Goal: Task Accomplishment & Management: Use online tool/utility

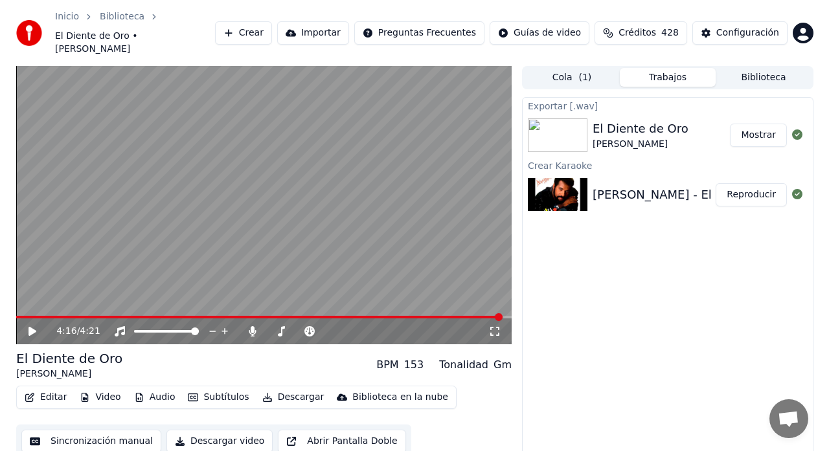
scroll to position [1363, 0]
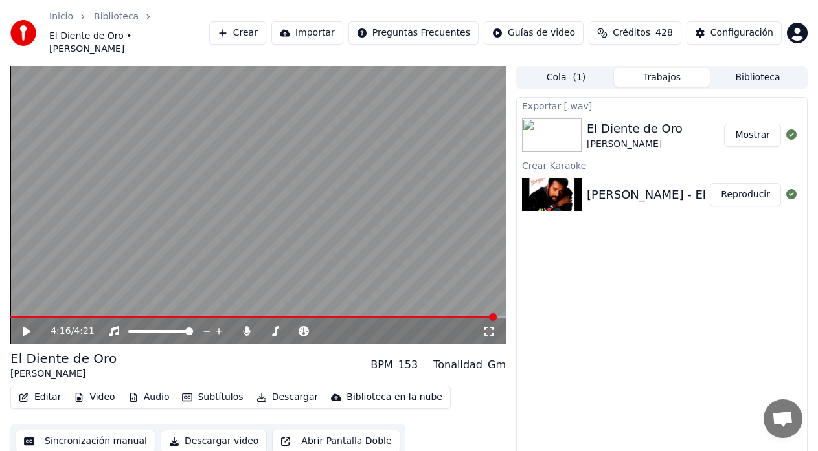
click at [259, 28] on button "Crear" at bounding box center [237, 32] width 57 height 23
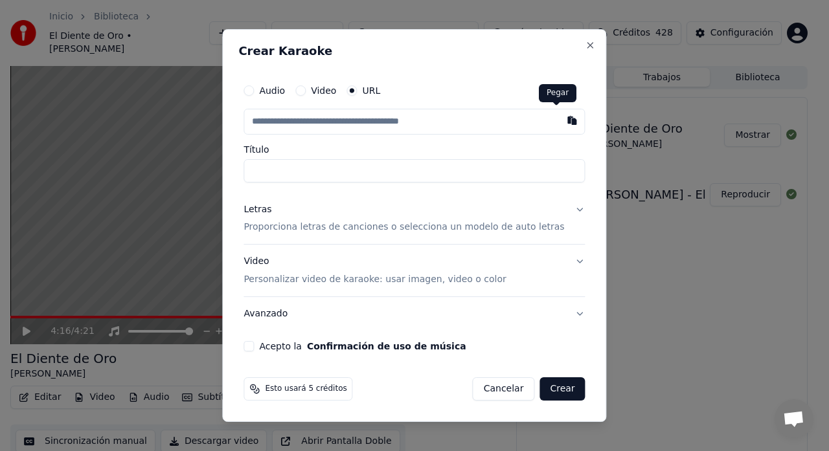
click at [560, 120] on button "button" at bounding box center [573, 120] width 26 height 23
type input "**********"
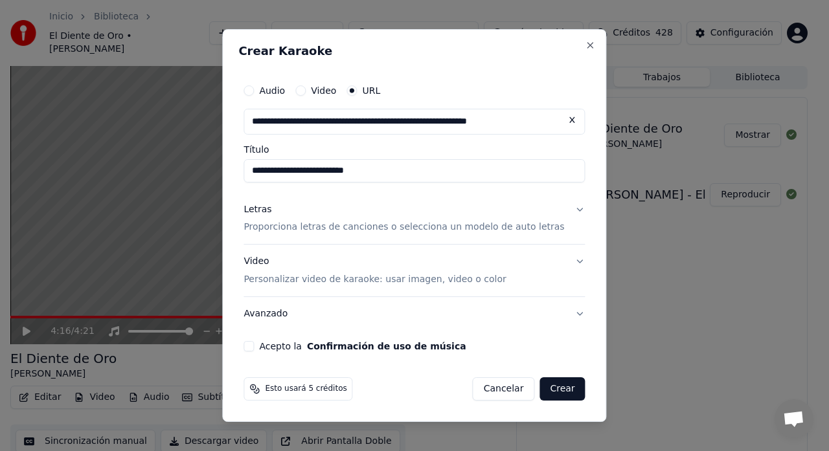
type input "**********"
click at [563, 209] on button "Letras Proporciona letras de canciones o selecciona un modelo de auto letras" at bounding box center [414, 219] width 341 height 52
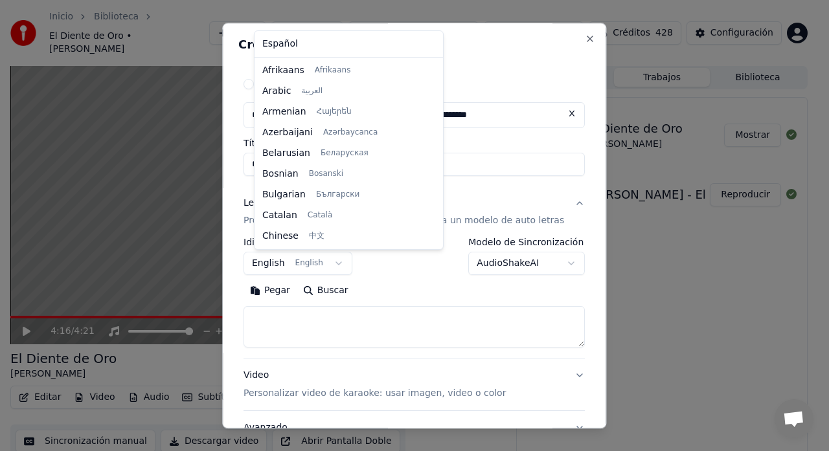
click at [342, 263] on body "Inicio Biblioteca El Diente de Oro • [PERSON_NAME] Crear Importar Preguntas Fre…" at bounding box center [409, 225] width 818 height 451
select select "**"
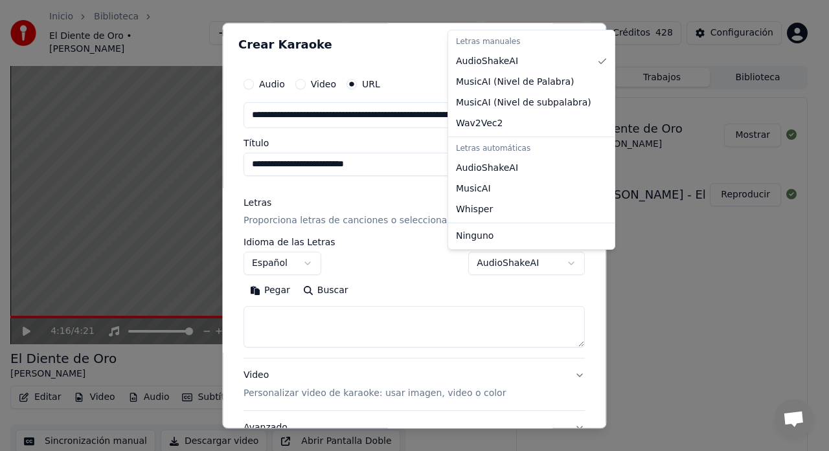
click at [550, 262] on body "Inicio Biblioteca El Diente de Oro • [PERSON_NAME] Crear Importar Preguntas Fre…" at bounding box center [409, 225] width 818 height 451
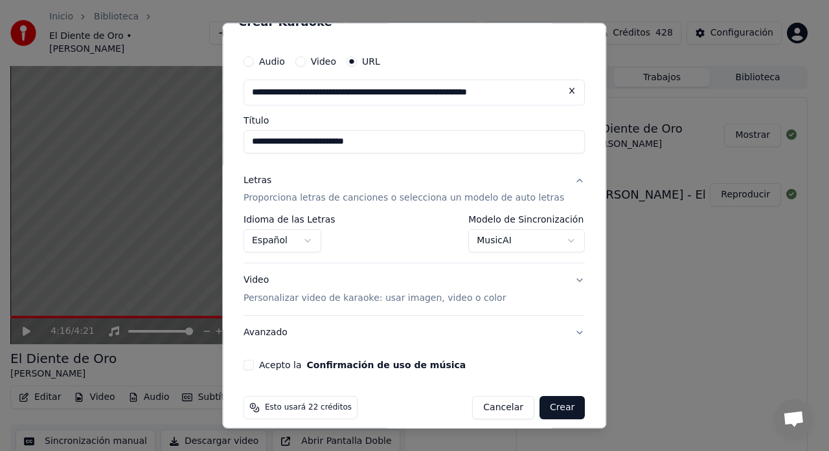
scroll to position [35, 0]
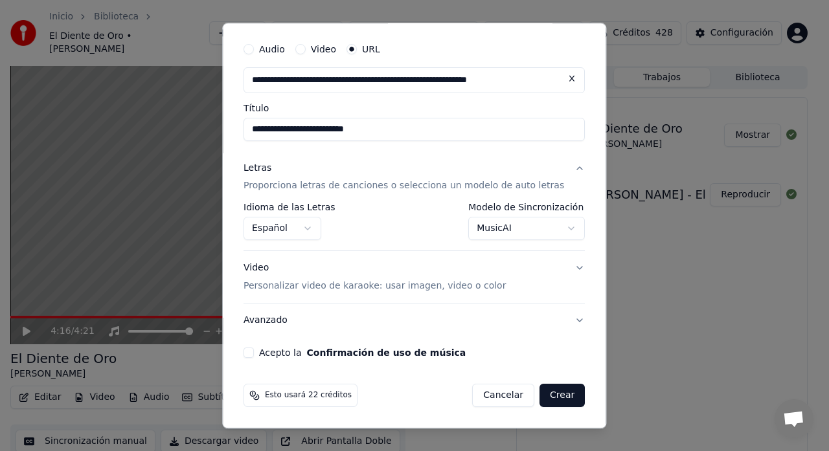
click at [254, 352] on button "Acepto la Confirmación de uso de música" at bounding box center [249, 353] width 10 height 10
click at [555, 229] on body "Inicio Biblioteca El Diente de Oro • [PERSON_NAME] Crear Importar Preguntas Fre…" at bounding box center [409, 225] width 818 height 451
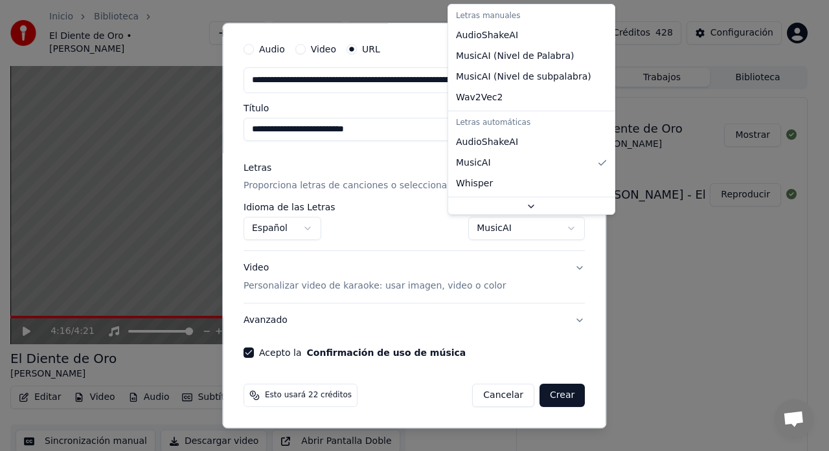
scroll to position [25, 0]
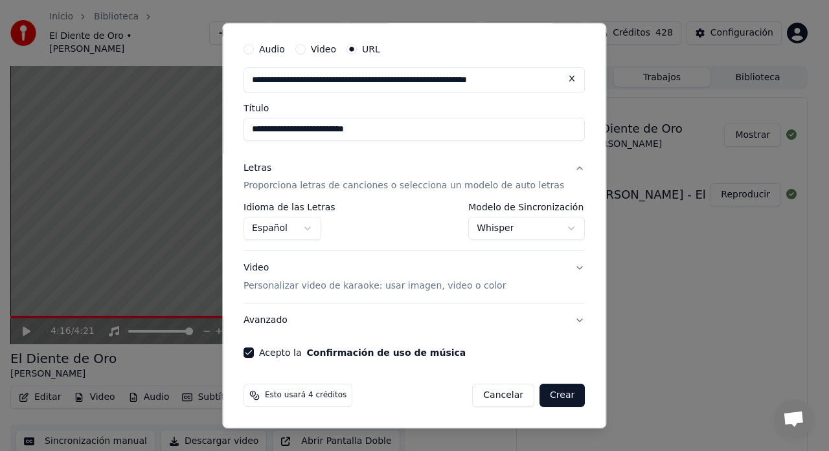
click at [555, 227] on body "Inicio Biblioteca El Diente de Oro • [PERSON_NAME] Crear Importar Preguntas Fre…" at bounding box center [409, 225] width 818 height 451
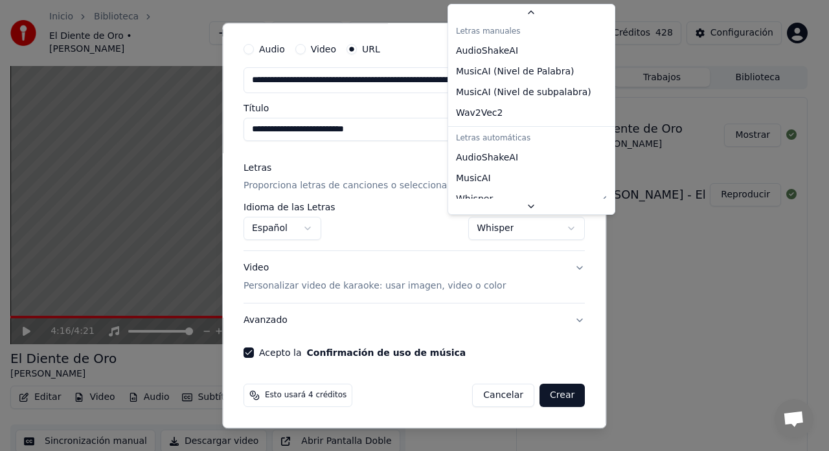
scroll to position [38, 0]
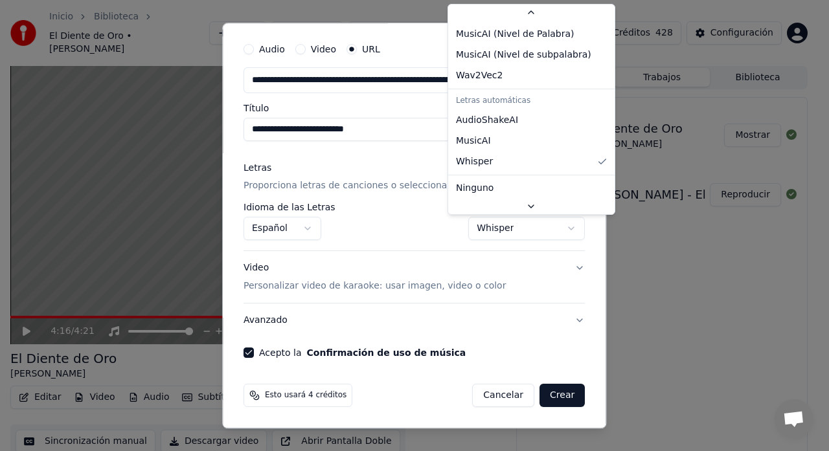
select select "**********"
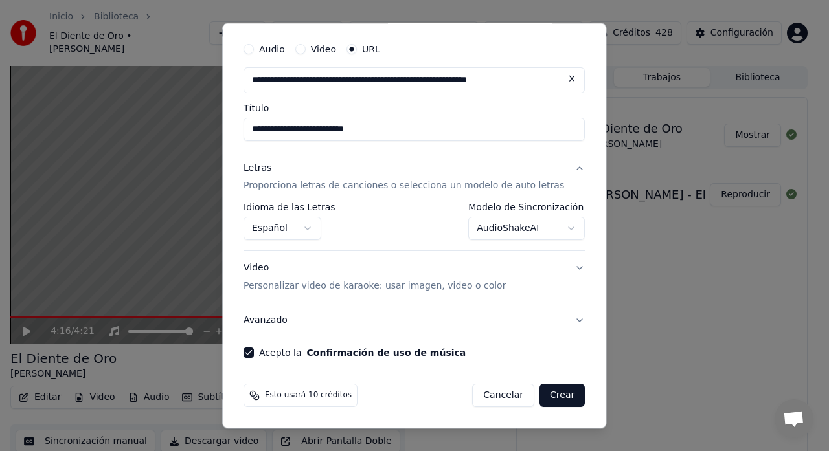
click at [552, 229] on body "Inicio Biblioteca El Diente de Oro • [PERSON_NAME] Crear Importar Preguntas Fre…" at bounding box center [409, 225] width 818 height 451
click at [550, 227] on body "Inicio Biblioteca El Diente de Oro • [PERSON_NAME] Crear Importar Preguntas Fre…" at bounding box center [409, 225] width 818 height 451
click at [558, 270] on button "Video Personalizar video de karaoke: usar imagen, video o color" at bounding box center [414, 278] width 341 height 52
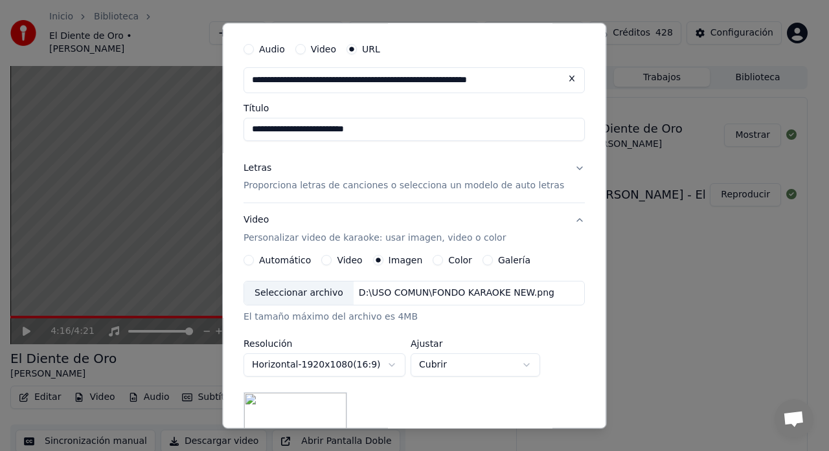
click at [563, 223] on button "Video Personalizar video de karaoke: usar imagen, video o color" at bounding box center [414, 230] width 341 height 52
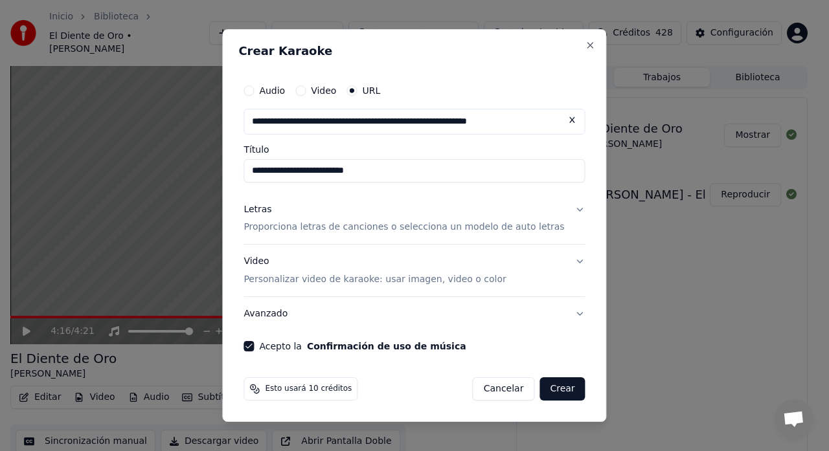
click at [565, 313] on button "Avanzado" at bounding box center [414, 314] width 341 height 34
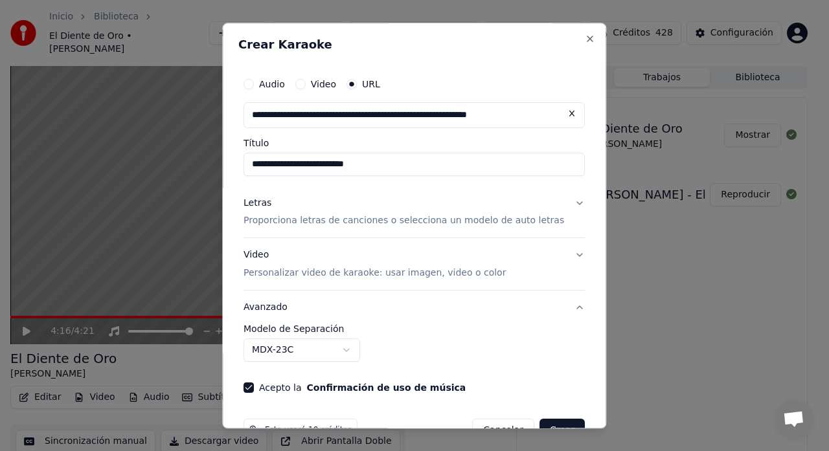
click at [357, 352] on body "Inicio Biblioteca El Diente de Oro • [PERSON_NAME] Crear Importar Preguntas Fre…" at bounding box center [409, 225] width 818 height 451
click at [493, 317] on body "Inicio Biblioteca El Diente de Oro • [PERSON_NAME] Crear Importar Preguntas Fre…" at bounding box center [409, 225] width 818 height 451
click at [557, 201] on button "Letras Proporciona letras de canciones o selecciona un modelo de auto letras" at bounding box center [414, 213] width 341 height 52
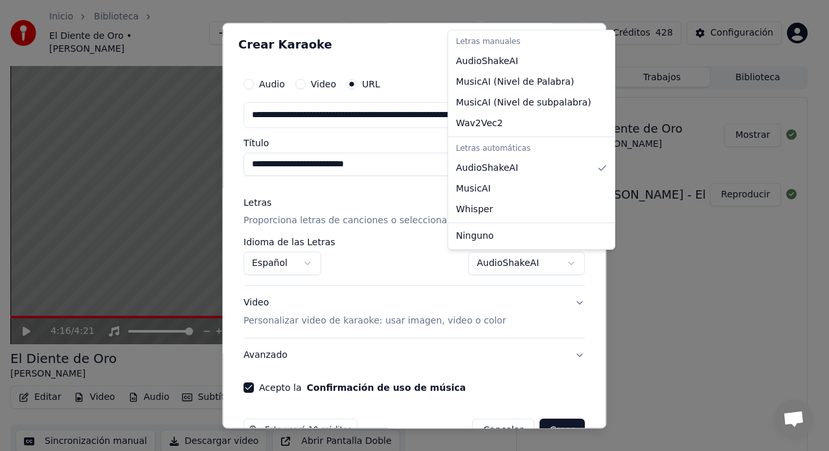
click at [547, 261] on body "Inicio Biblioteca El Diente de Oro • [PERSON_NAME] Crear Importar Preguntas Fre…" at bounding box center [409, 225] width 818 height 451
click at [409, 263] on body "Inicio Biblioteca El Diente de Oro • [PERSON_NAME] Crear Importar Preguntas Fre…" at bounding box center [409, 225] width 818 height 451
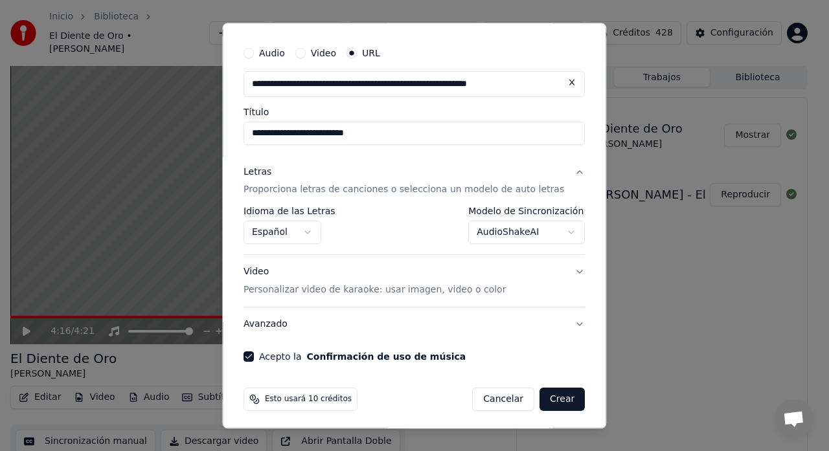
scroll to position [35, 0]
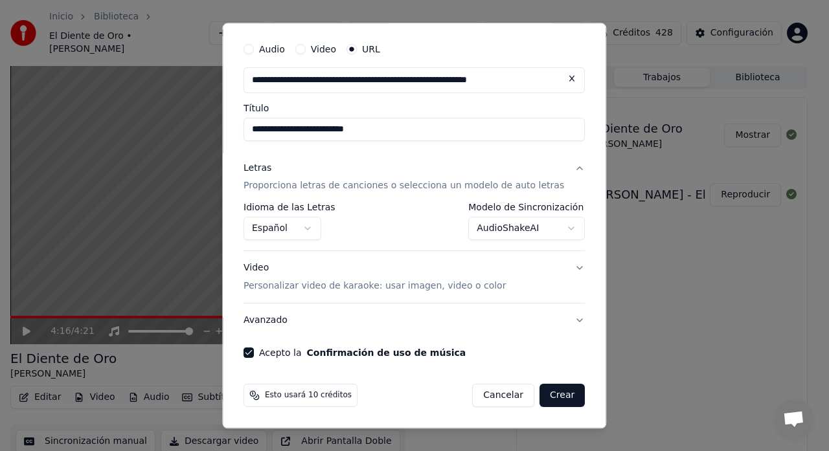
click at [545, 394] on button "Crear" at bounding box center [561, 396] width 45 height 23
select select "**********"
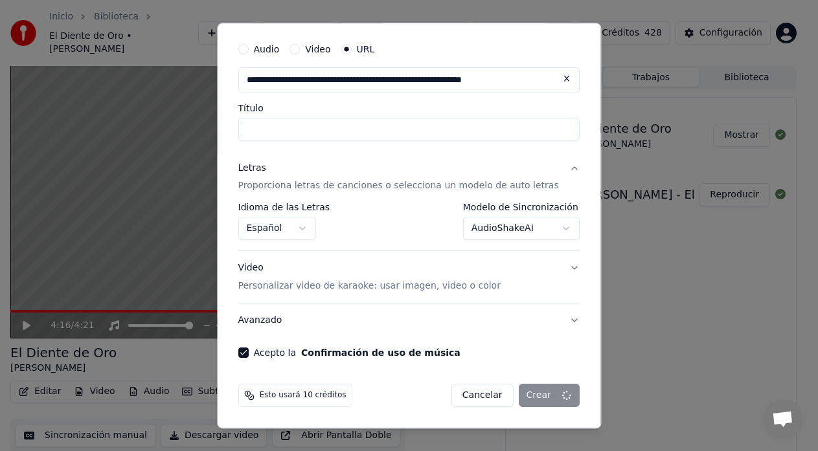
select select
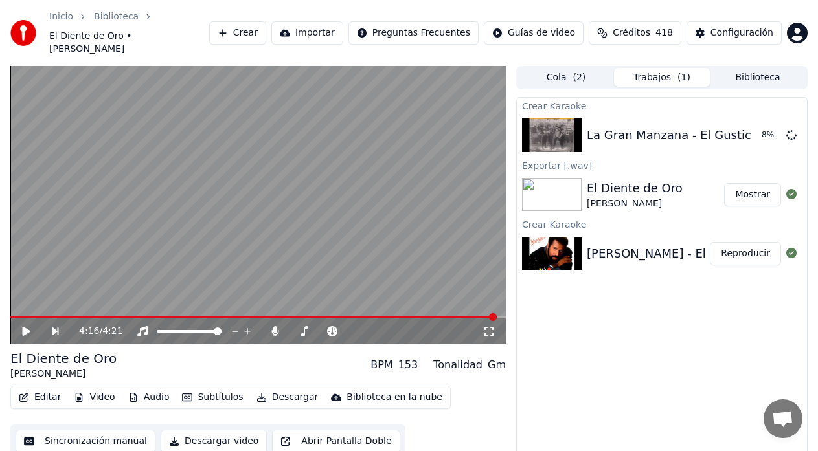
click at [650, 27] on span "Créditos" at bounding box center [632, 33] width 38 height 13
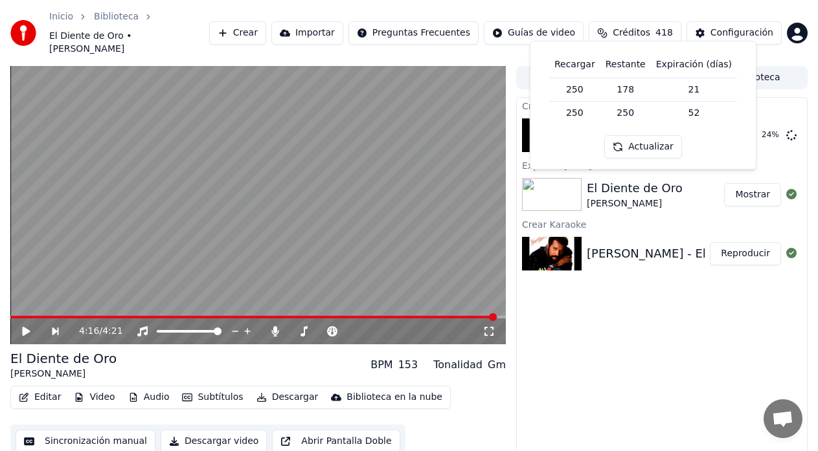
click at [611, 343] on div "Crear Karaoke La Gran Manzana - El Gustico 24 % Exportar [.wav] El Diente de Or…" at bounding box center [661, 288] width 291 height 383
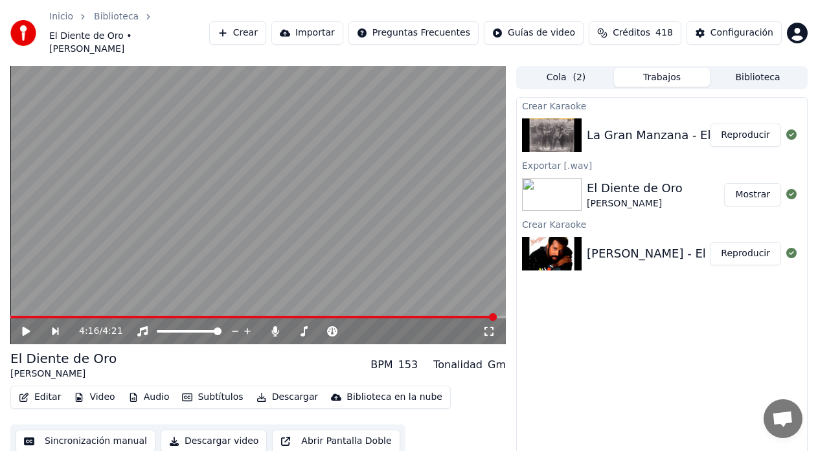
click at [740, 124] on button "Reproducir" at bounding box center [745, 135] width 71 height 23
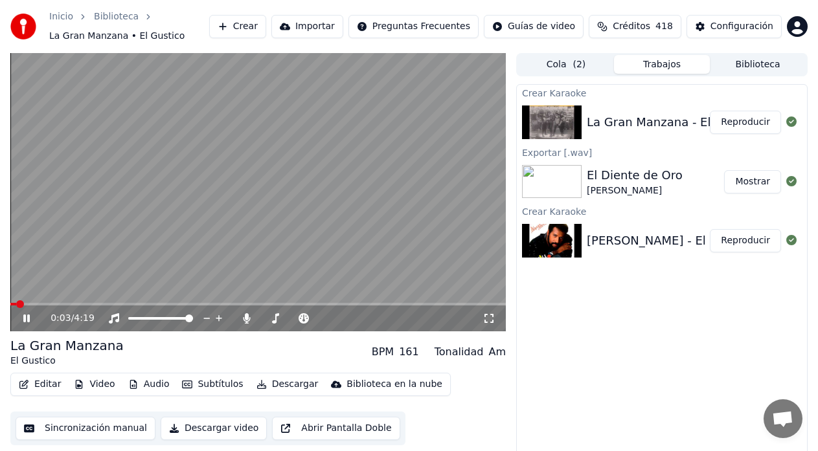
click at [10, 306] on span at bounding box center [13, 304] width 6 height 3
click at [14, 306] on div "0:07 / 4:19" at bounding box center [257, 192] width 495 height 278
click at [14, 306] on span at bounding box center [17, 304] width 14 height 3
click at [27, 317] on icon at bounding box center [27, 318] width 8 height 9
click at [14, 304] on span at bounding box center [14, 304] width 9 height 3
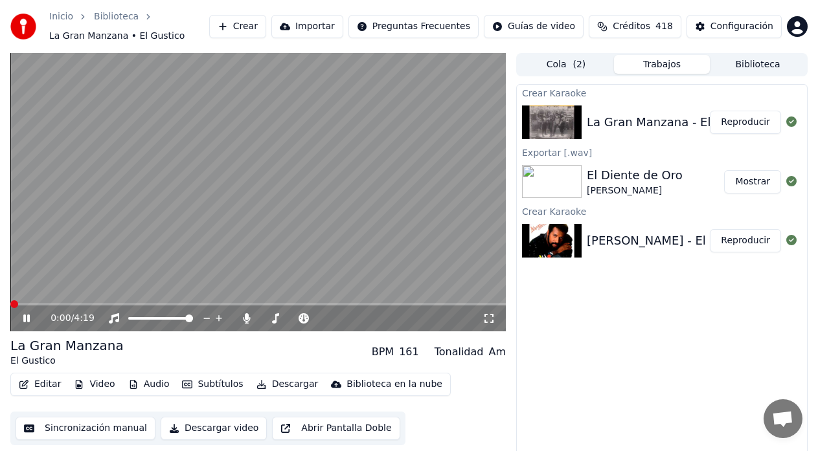
click at [10, 308] on span at bounding box center [14, 305] width 8 height 8
click at [26, 321] on icon at bounding box center [26, 319] width 6 height 8
click at [276, 384] on button "Descargar" at bounding box center [287, 385] width 73 height 18
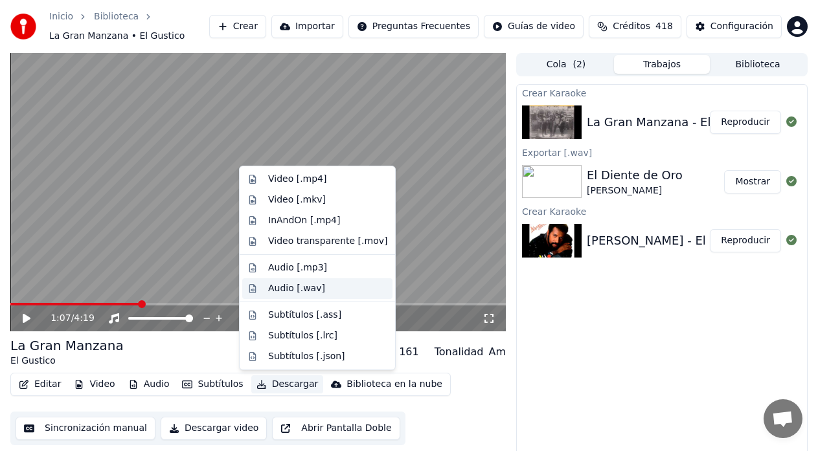
click at [308, 288] on div "Audio [.wav]" at bounding box center [296, 288] width 57 height 13
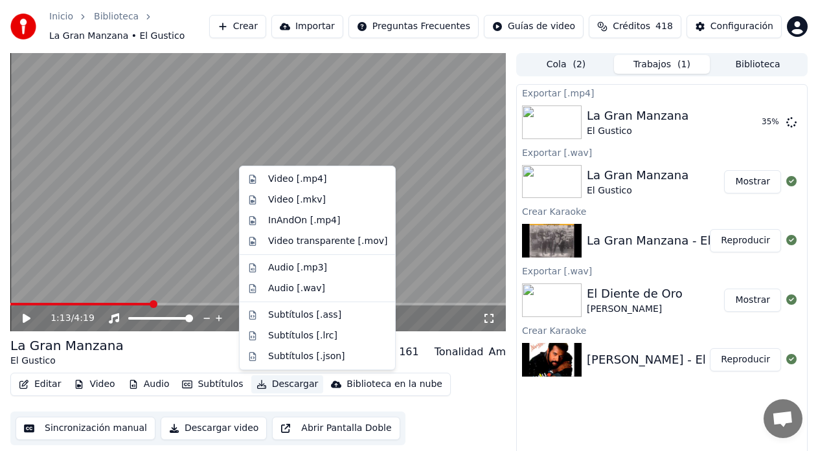
click at [266, 385] on button "Descargar" at bounding box center [287, 385] width 73 height 18
click at [307, 288] on div "Audio [.wav]" at bounding box center [296, 288] width 57 height 13
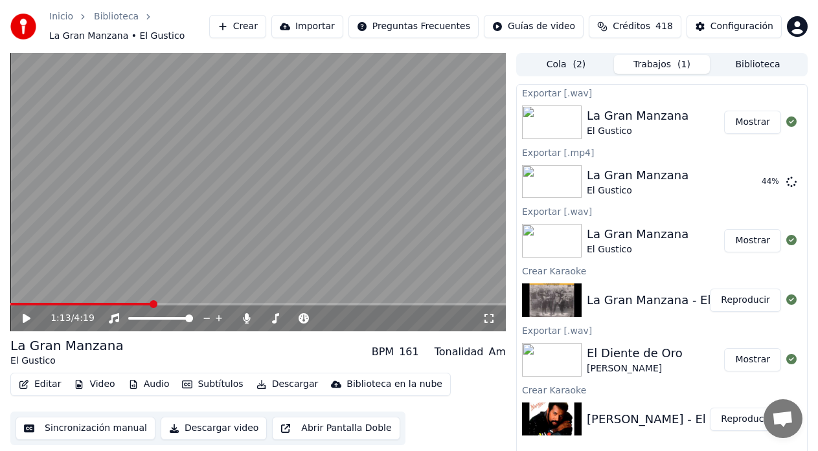
click at [762, 129] on button "Mostrar" at bounding box center [752, 122] width 57 height 23
click at [44, 386] on button "Editar" at bounding box center [40, 385] width 52 height 18
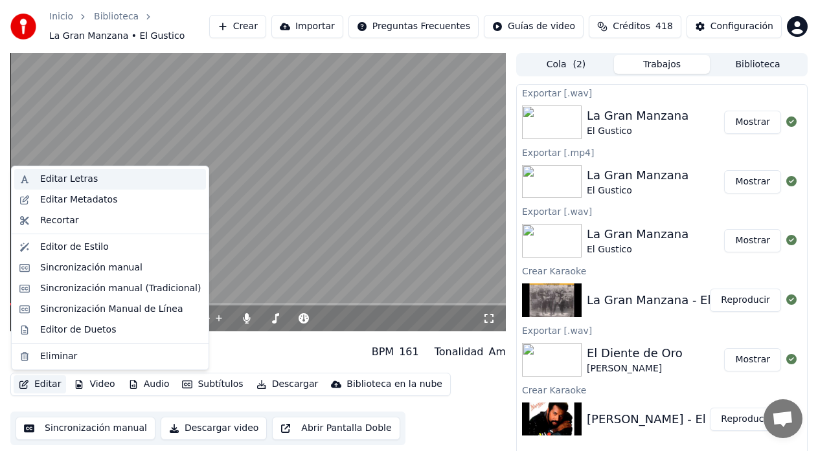
click at [71, 186] on div "Editar Letras" at bounding box center [110, 179] width 192 height 21
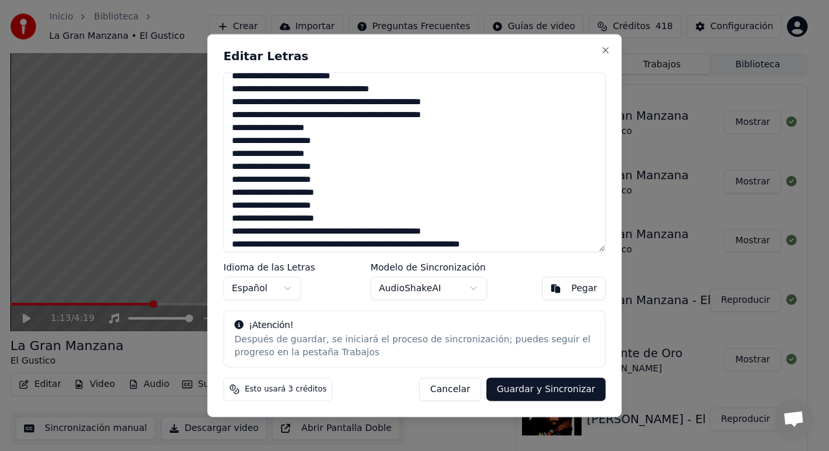
scroll to position [245, 0]
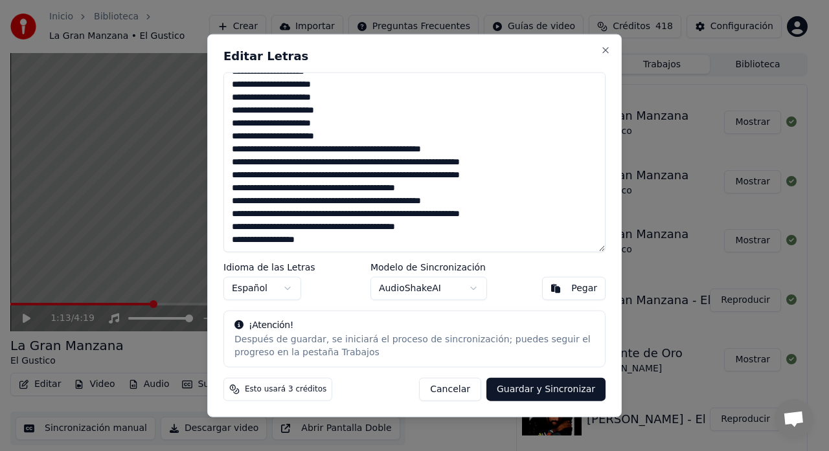
drag, startPoint x: 231, startPoint y: 80, endPoint x: 385, endPoint y: 244, distance: 225.4
click at [387, 245] on textarea at bounding box center [414, 162] width 382 height 181
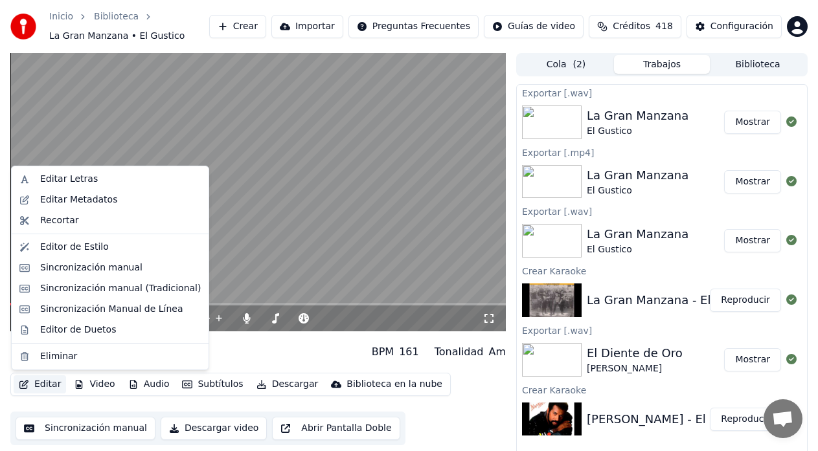
click at [27, 386] on icon "button" at bounding box center [23, 384] width 9 height 9
click at [75, 182] on div "Editar Letras" at bounding box center [69, 179] width 58 height 13
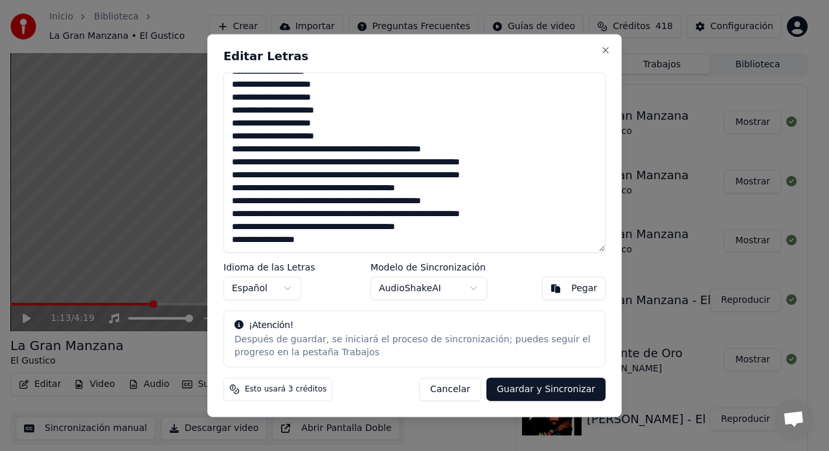
drag, startPoint x: 231, startPoint y: 83, endPoint x: 424, endPoint y: 298, distance: 288.9
click at [424, 298] on div "Editar Letras Idioma de las Letras Español Modelo de Sincronización AudioShakeA…" at bounding box center [414, 226] width 414 height 384
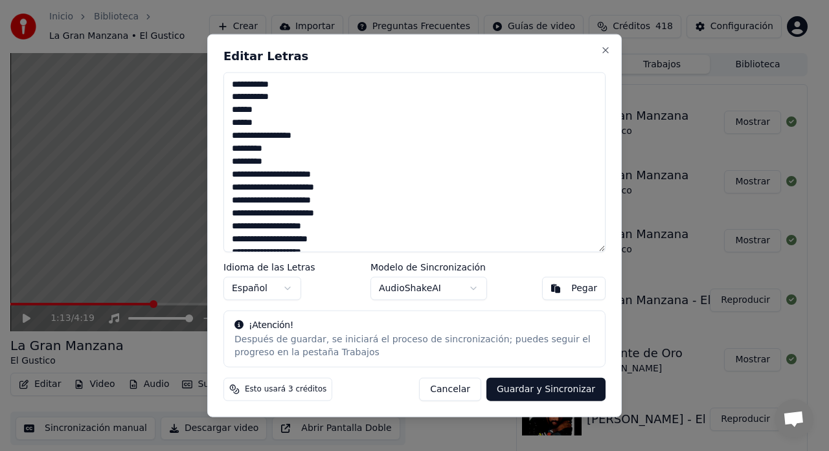
scroll to position [408, 0]
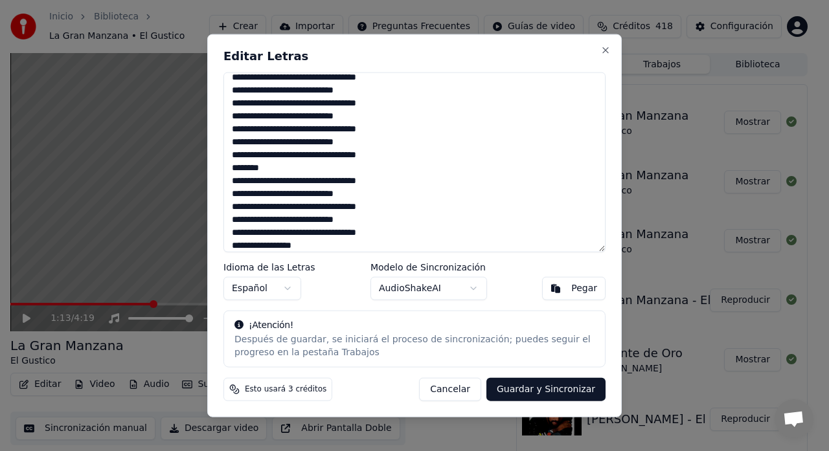
type textarea "**********"
click at [519, 391] on button "Guardar y Sincronizar" at bounding box center [545, 389] width 119 height 23
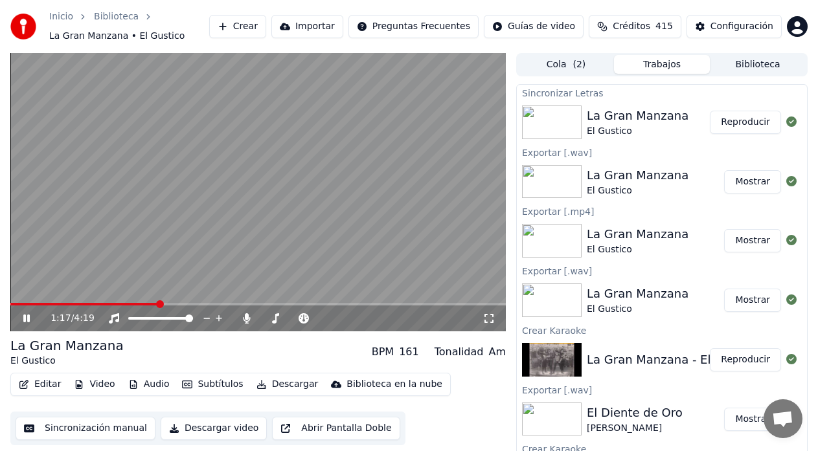
click at [738, 127] on button "Reproducir" at bounding box center [745, 122] width 71 height 23
click at [287, 304] on span at bounding box center [157, 304] width 295 height 3
click at [273, 303] on span at bounding box center [148, 304] width 277 height 3
click at [255, 303] on span at bounding box center [132, 304] width 245 height 3
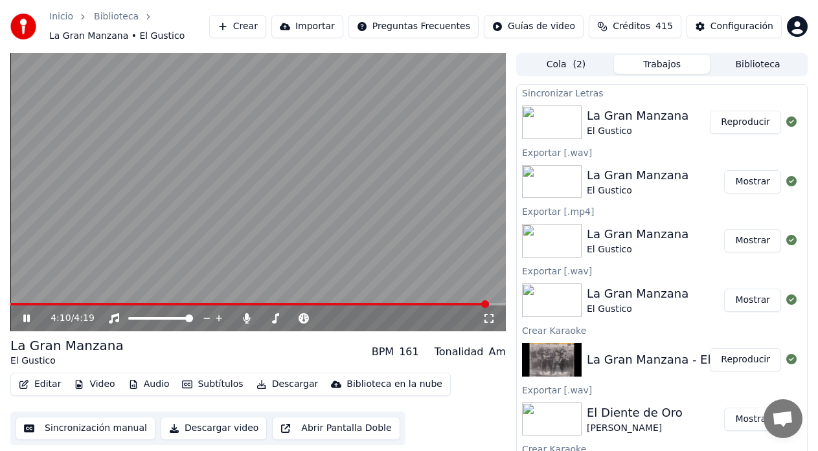
click at [33, 317] on icon at bounding box center [36, 318] width 30 height 10
click at [42, 381] on button "Editar" at bounding box center [40, 385] width 52 height 18
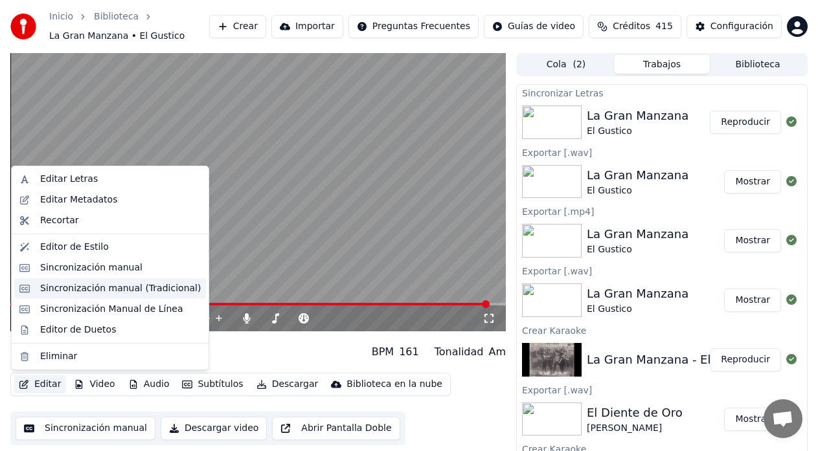
click at [102, 289] on div "Sincronización manual (Tradicional)" at bounding box center [120, 288] width 161 height 13
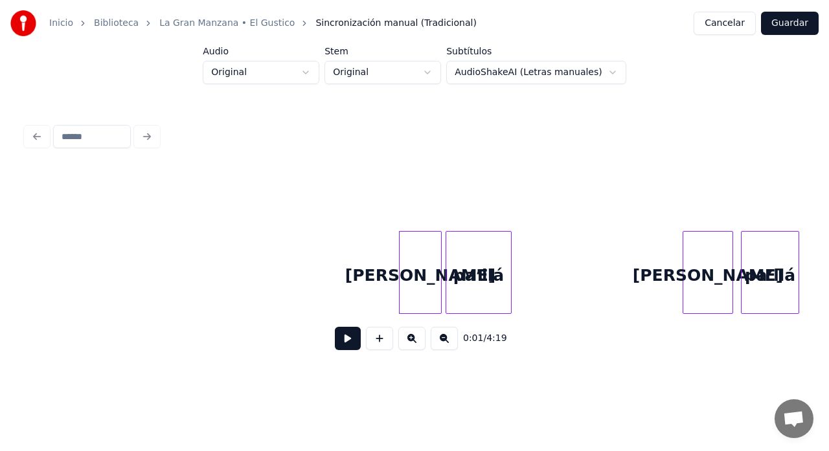
click at [348, 345] on button at bounding box center [348, 338] width 26 height 23
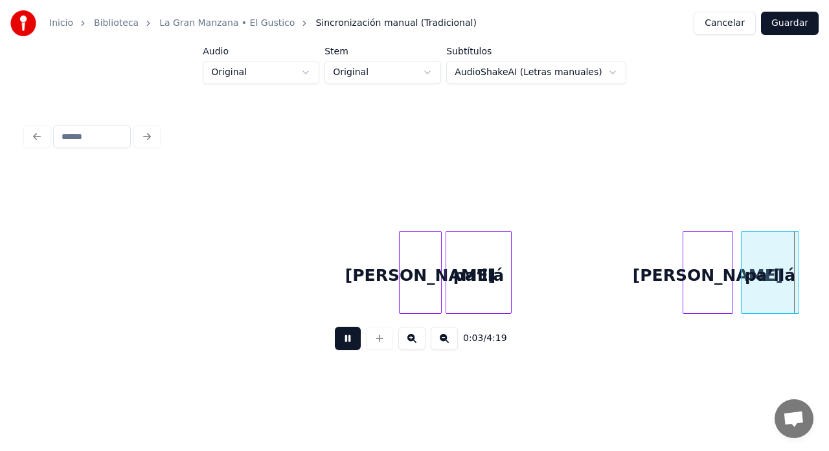
scroll to position [0, 781]
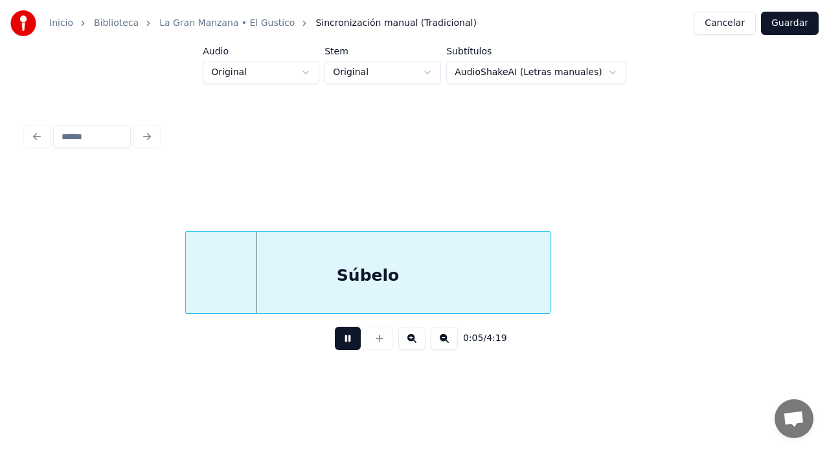
click at [348, 345] on button at bounding box center [348, 338] width 26 height 23
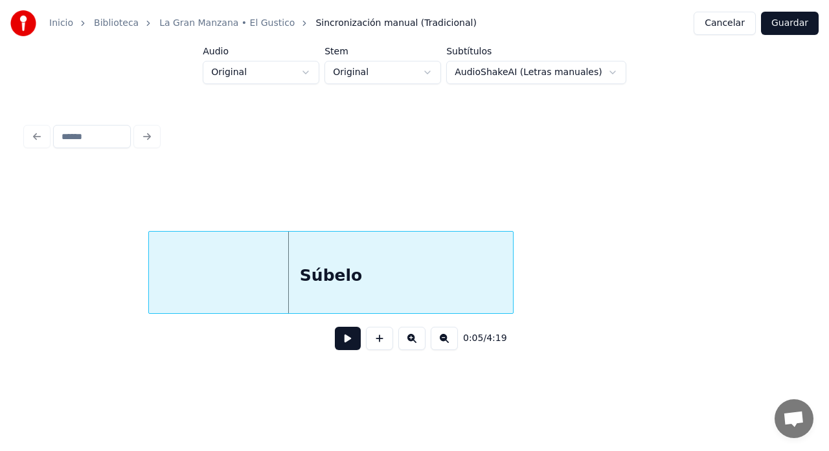
click at [225, 291] on div "Súbelo" at bounding box center [331, 276] width 364 height 88
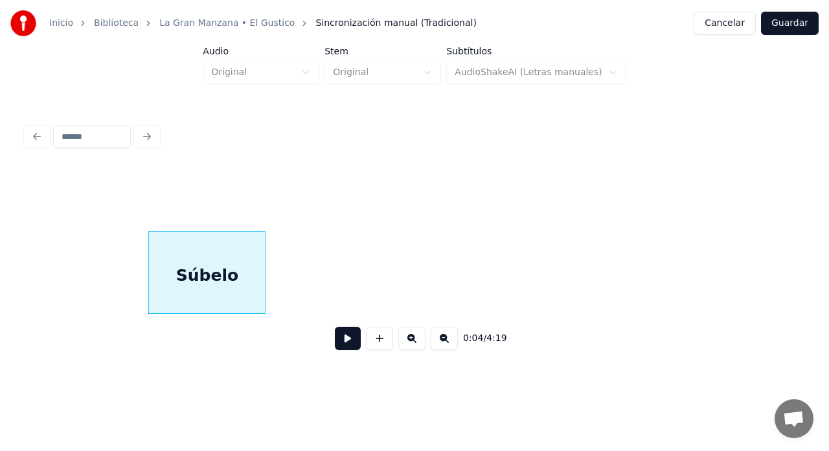
click at [266, 284] on div at bounding box center [264, 273] width 4 height 82
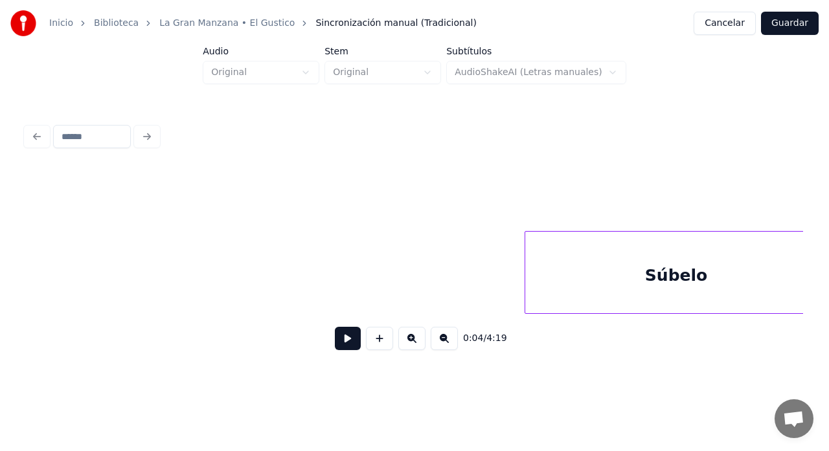
scroll to position [0, 1319]
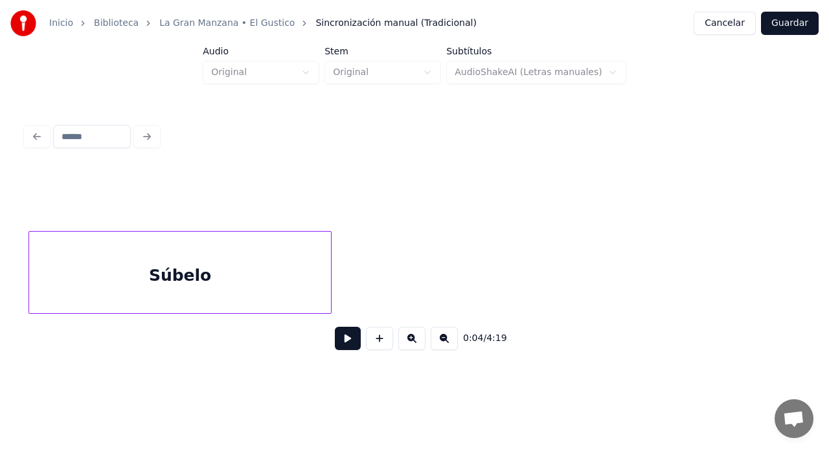
click at [203, 286] on div "Súbelo" at bounding box center [180, 276] width 302 height 88
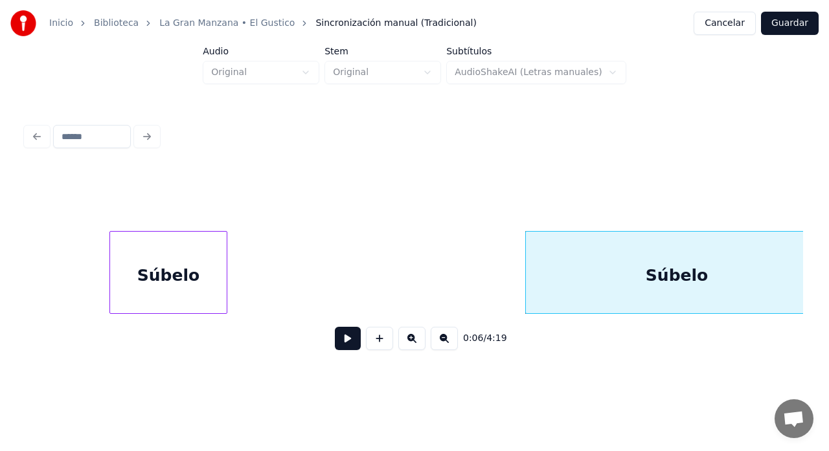
scroll to position [0, 839]
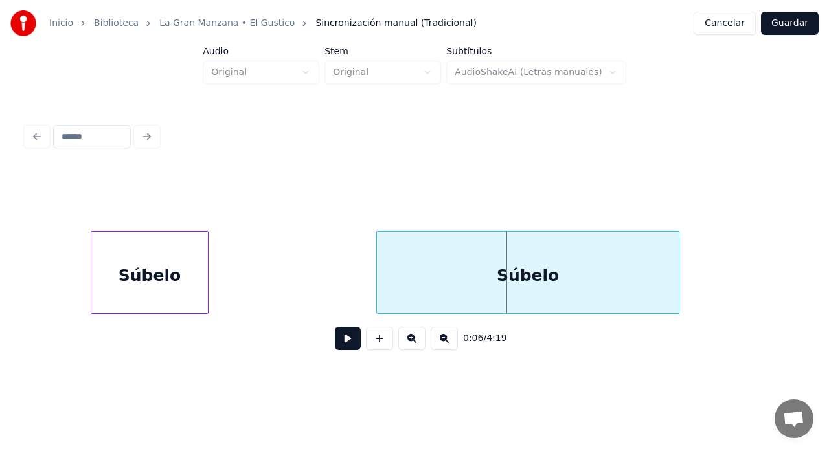
click at [459, 279] on div "Súbelo" at bounding box center [528, 276] width 302 height 88
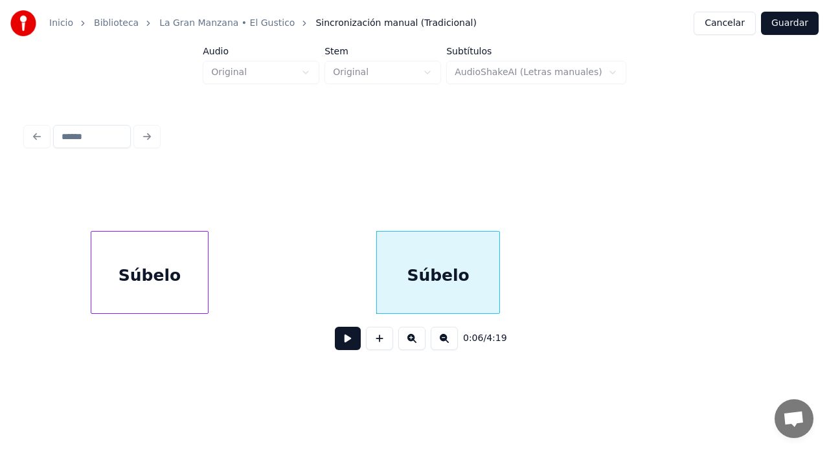
click at [499, 280] on div at bounding box center [497, 273] width 4 height 82
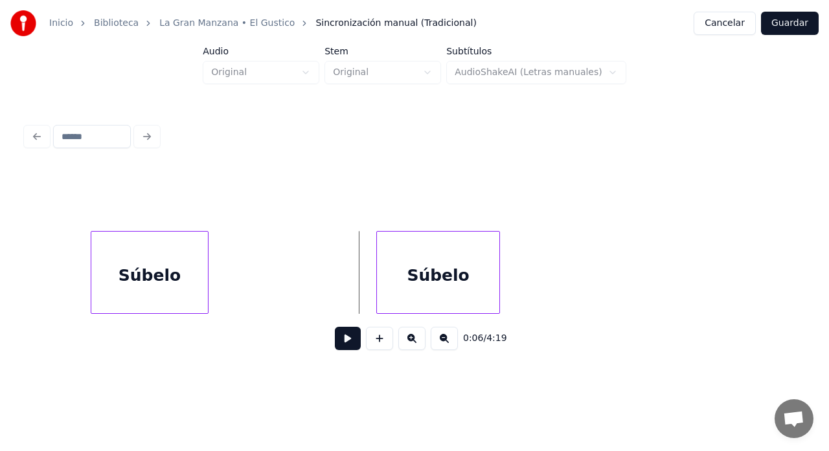
click at [348, 343] on button at bounding box center [348, 338] width 26 height 23
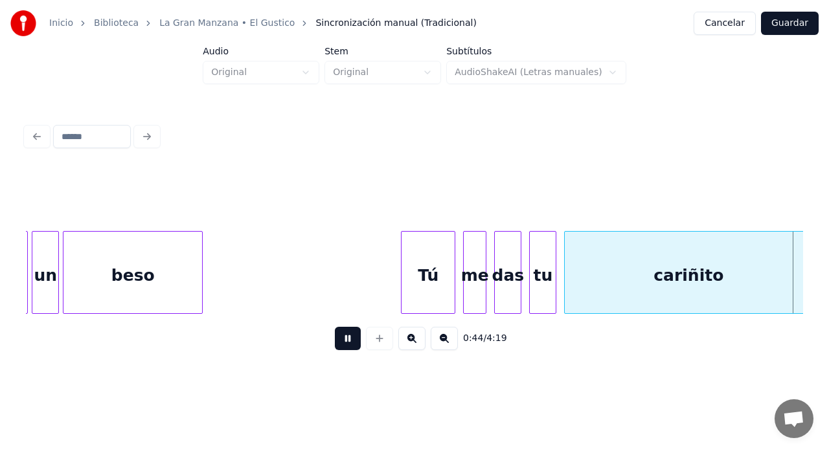
scroll to position [0, 8627]
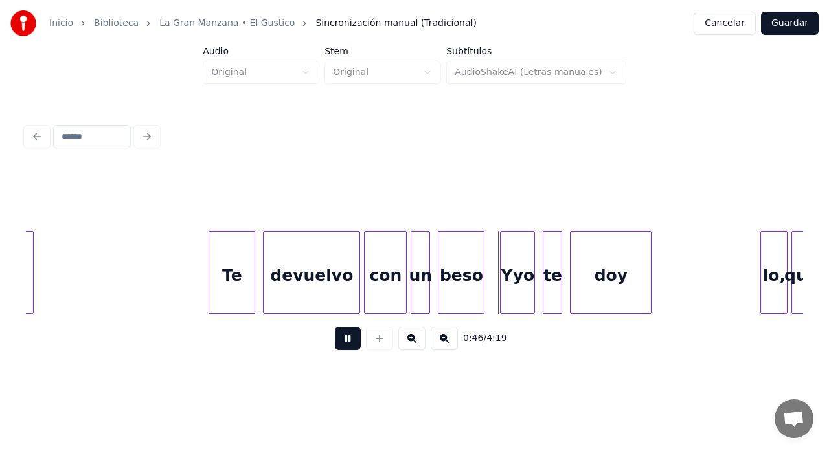
click at [348, 348] on button at bounding box center [348, 338] width 26 height 23
click at [512, 283] on div "Yyo" at bounding box center [518, 276] width 34 height 88
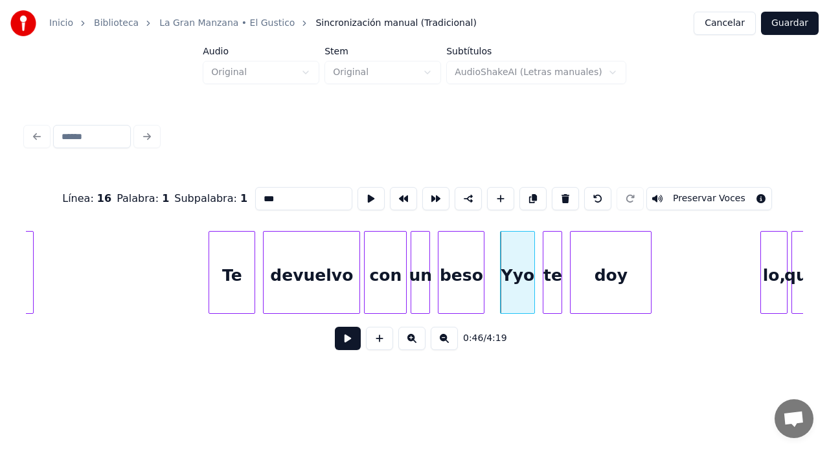
click at [258, 196] on input "***" at bounding box center [303, 198] width 97 height 23
click at [495, 269] on div "Y yo" at bounding box center [512, 272] width 35 height 83
click at [536, 273] on div at bounding box center [536, 273] width 4 height 82
click at [492, 274] on div at bounding box center [492, 273] width 4 height 82
click at [388, 285] on div "con" at bounding box center [385, 276] width 41 height 88
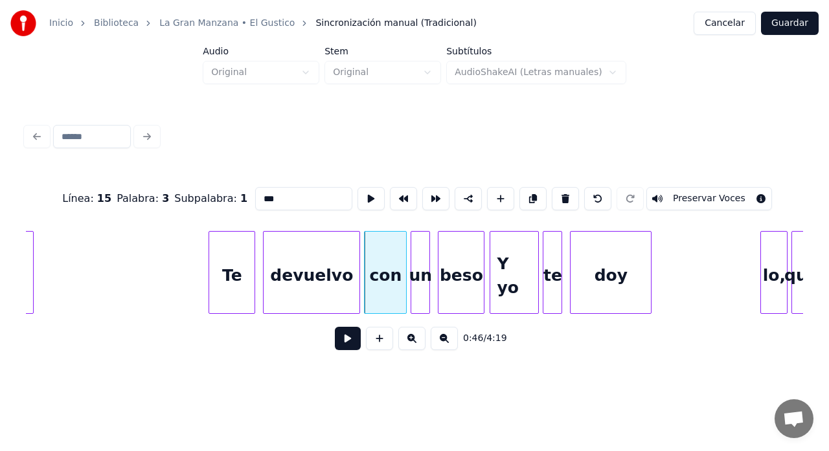
type input "***"
click at [344, 345] on button at bounding box center [348, 338] width 26 height 23
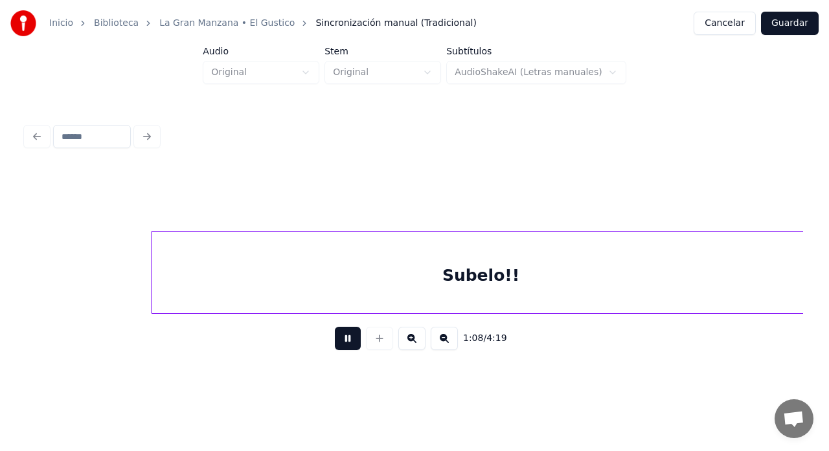
scroll to position [0, 13299]
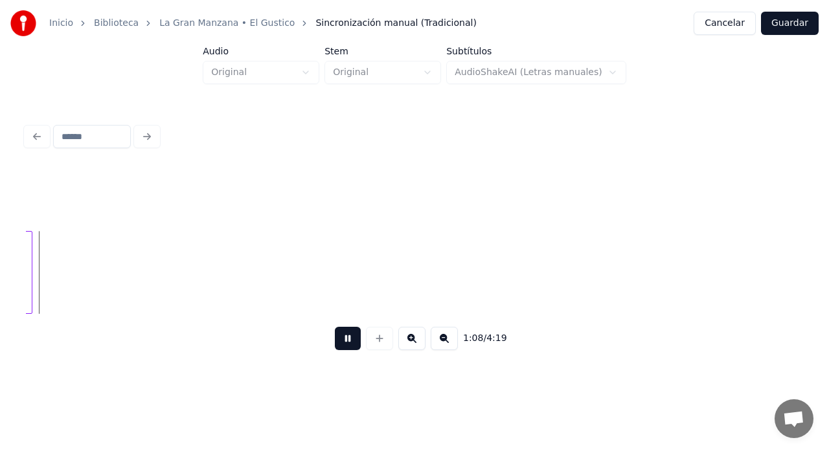
click at [346, 347] on button at bounding box center [348, 338] width 26 height 23
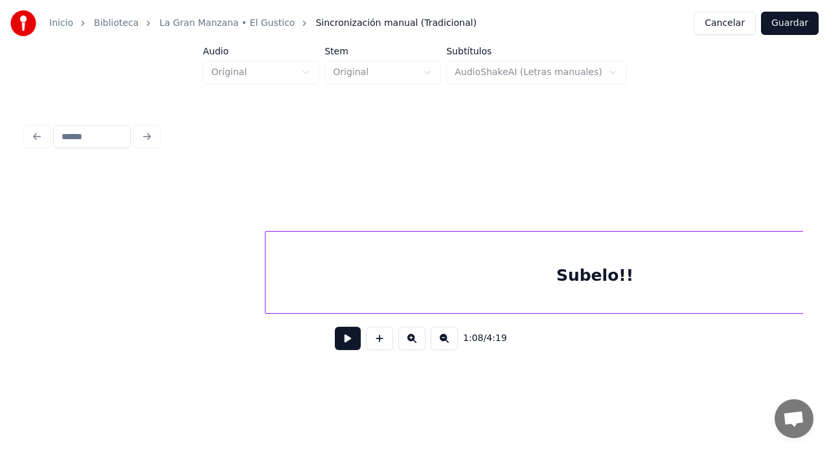
scroll to position [0, 12438]
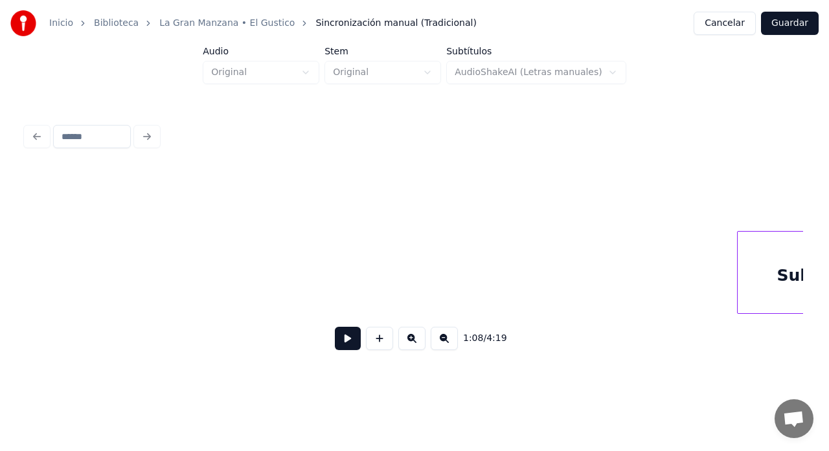
click at [739, 282] on div at bounding box center [740, 273] width 4 height 82
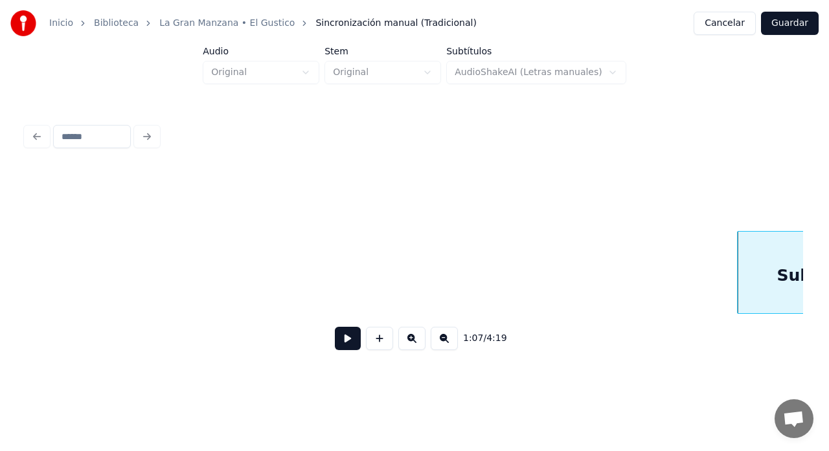
click at [347, 343] on button at bounding box center [348, 338] width 26 height 23
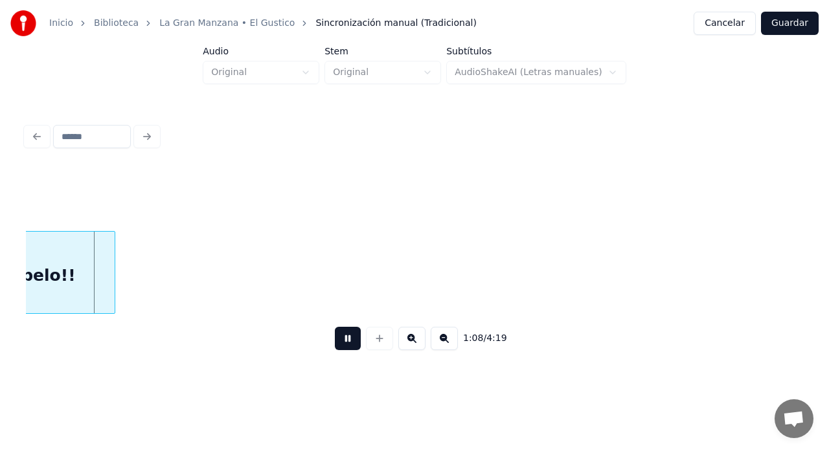
click at [348, 343] on button at bounding box center [348, 338] width 26 height 23
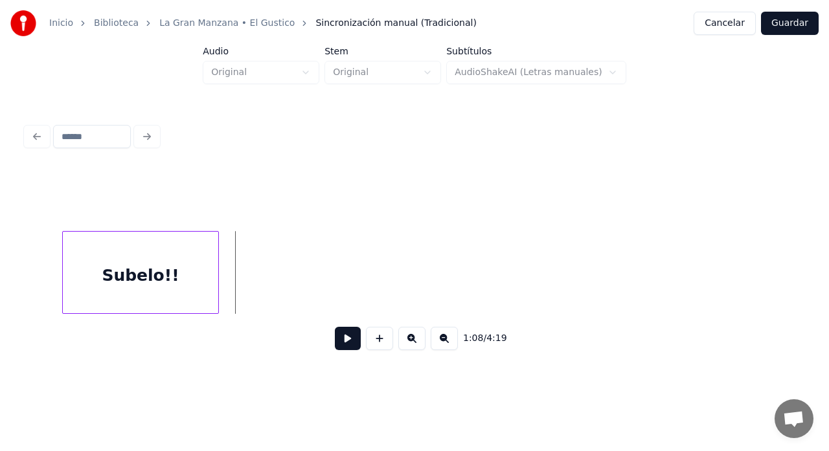
scroll to position [0, 13087]
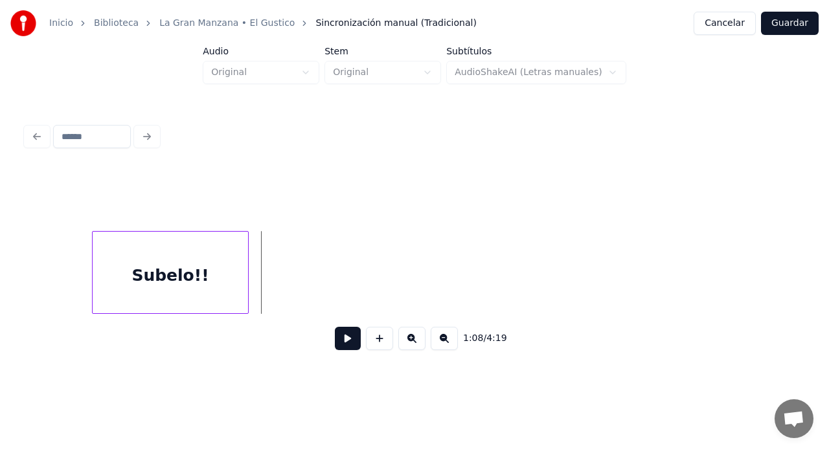
click at [92, 289] on div "Subelo!!" at bounding box center [170, 272] width 156 height 83
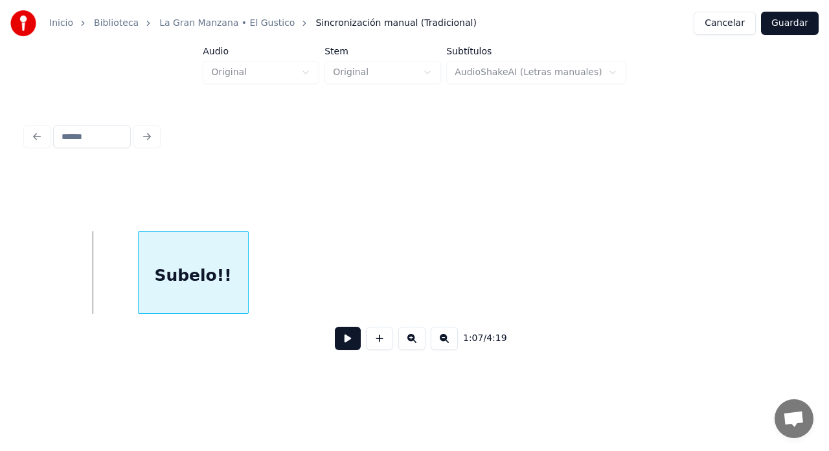
click at [139, 291] on div at bounding box center [141, 273] width 4 height 82
click at [145, 290] on div at bounding box center [147, 273] width 4 height 82
click at [350, 346] on button at bounding box center [348, 338] width 26 height 23
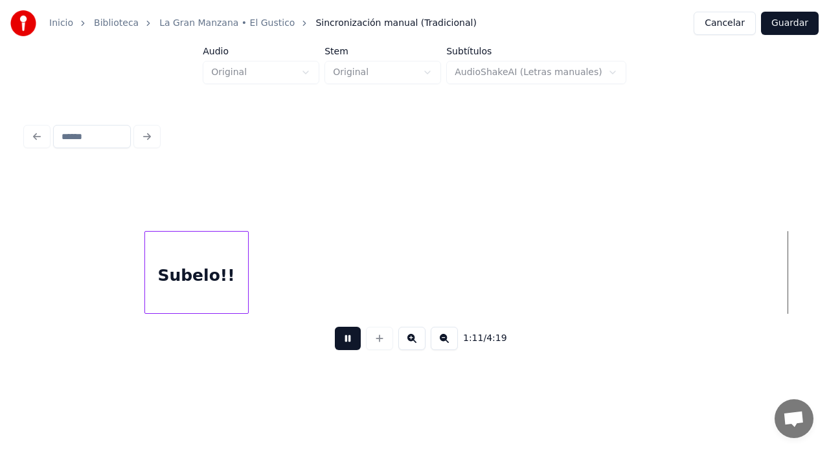
scroll to position [0, 13865]
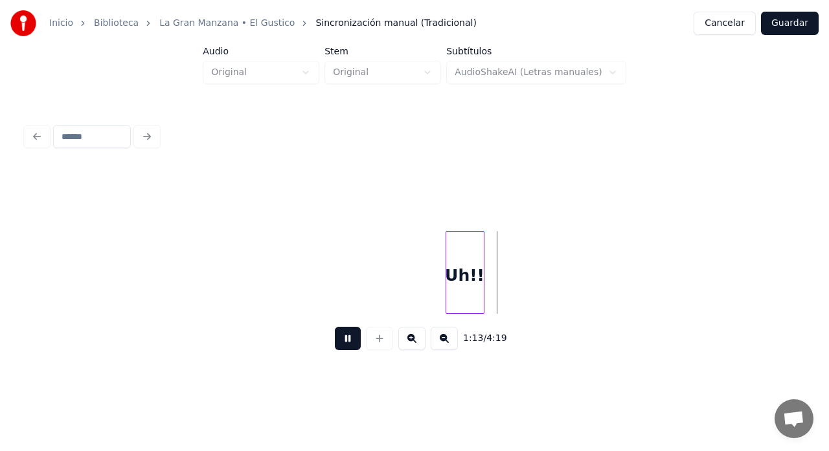
drag, startPoint x: 354, startPoint y: 346, endPoint x: 365, endPoint y: 345, distance: 11.1
click at [355, 348] on button at bounding box center [348, 338] width 26 height 23
click at [453, 285] on div "Uh!!" at bounding box center [450, 276] width 38 height 88
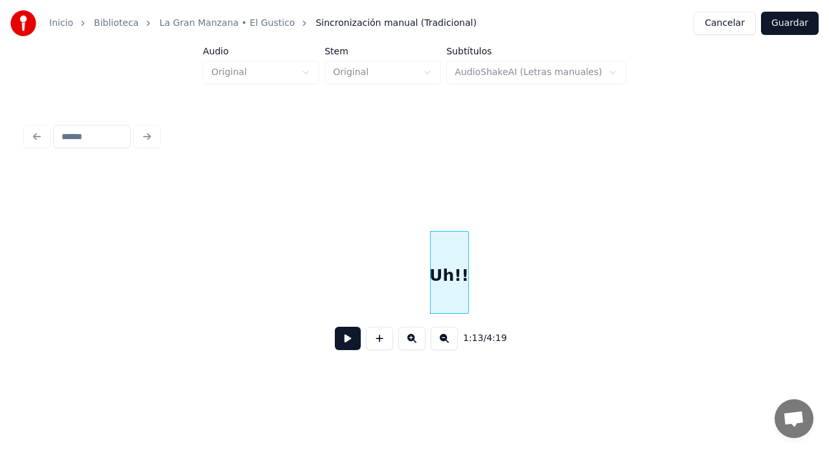
click at [346, 343] on button at bounding box center [348, 338] width 26 height 23
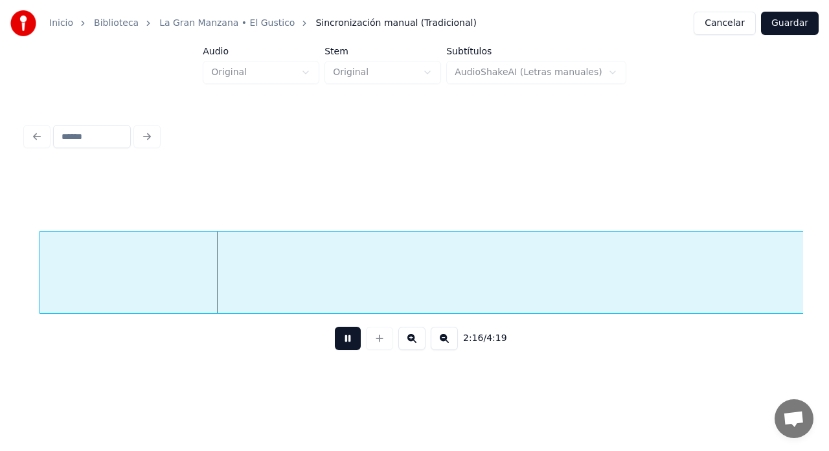
drag, startPoint x: 348, startPoint y: 345, endPoint x: 347, endPoint y: 351, distance: 6.6
click at [350, 348] on button at bounding box center [348, 338] width 26 height 23
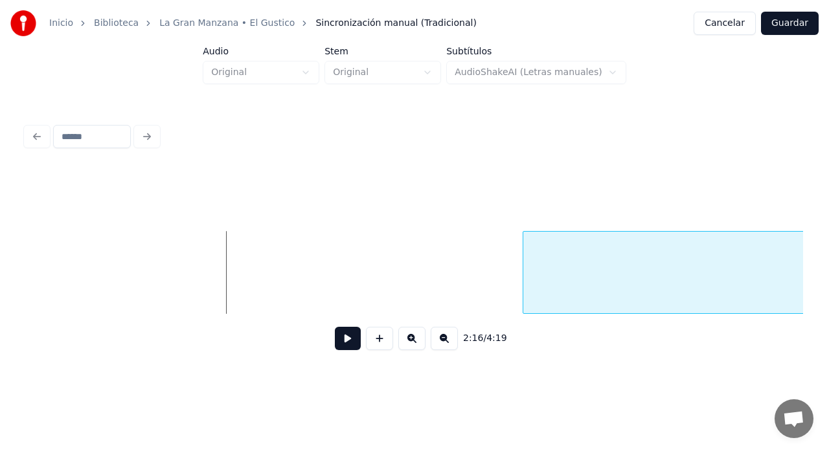
click at [525, 287] on div at bounding box center [525, 273] width 4 height 82
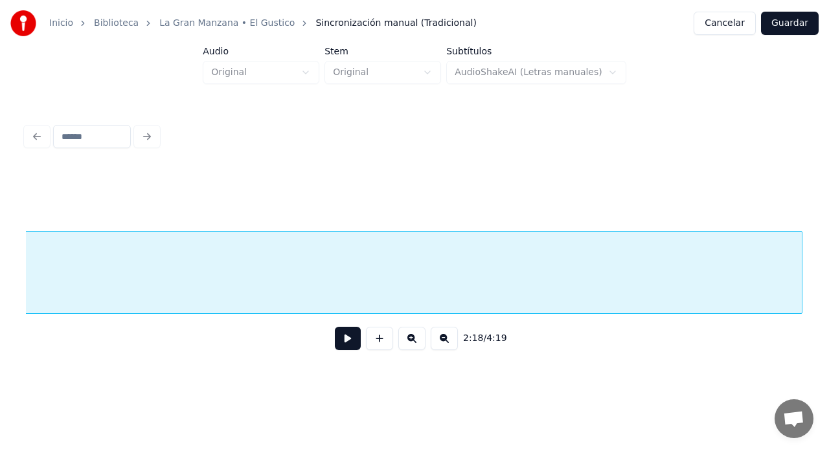
click at [444, 344] on button at bounding box center [444, 338] width 27 height 23
click at [444, 345] on button at bounding box center [444, 338] width 27 height 23
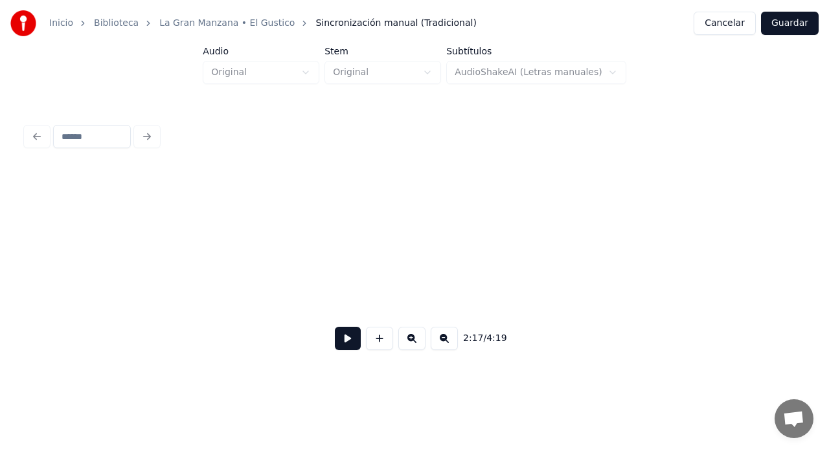
click at [444, 345] on button at bounding box center [444, 338] width 27 height 23
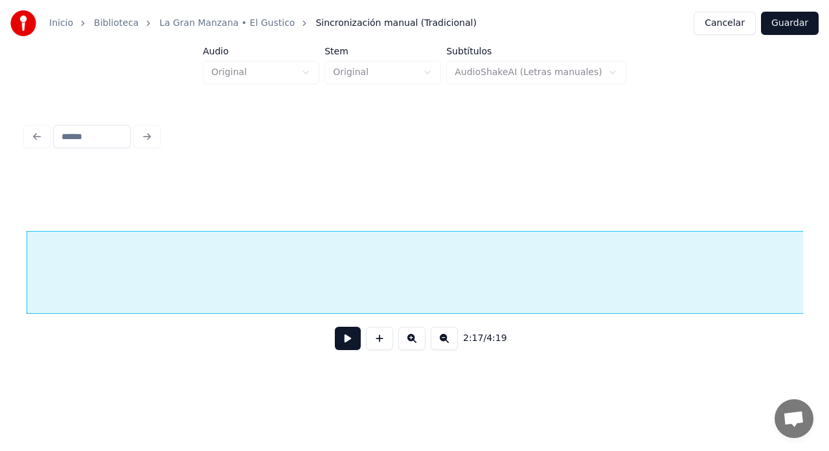
click at [444, 345] on button at bounding box center [444, 338] width 27 height 23
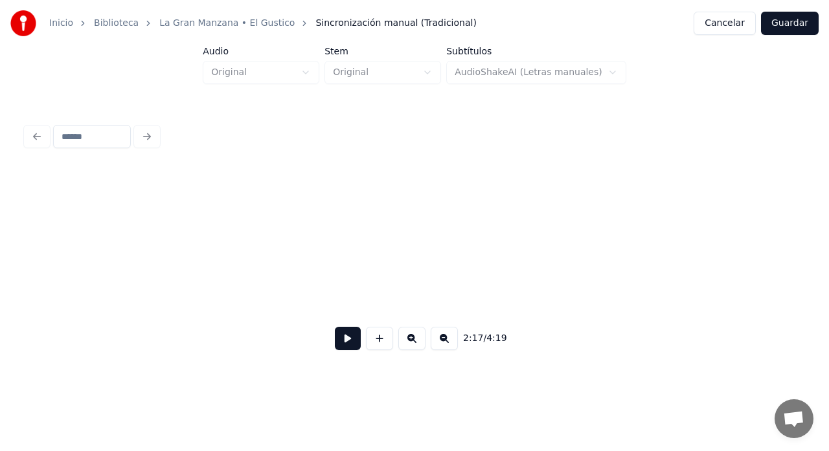
scroll to position [0, 4459]
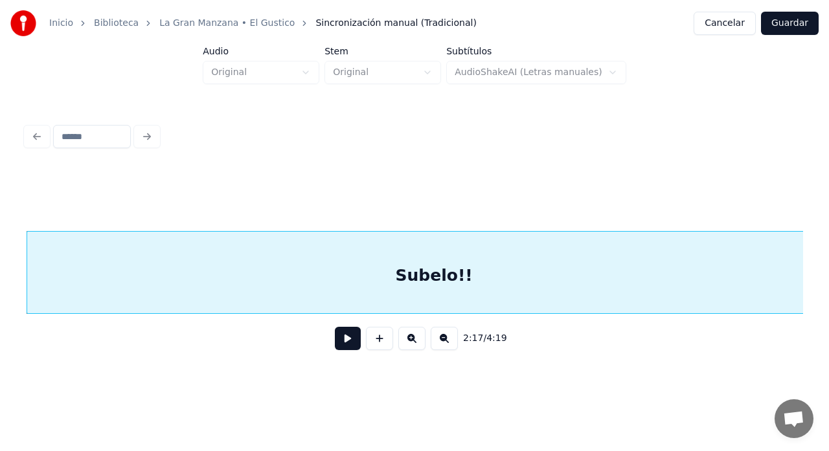
click at [444, 345] on button at bounding box center [444, 338] width 27 height 23
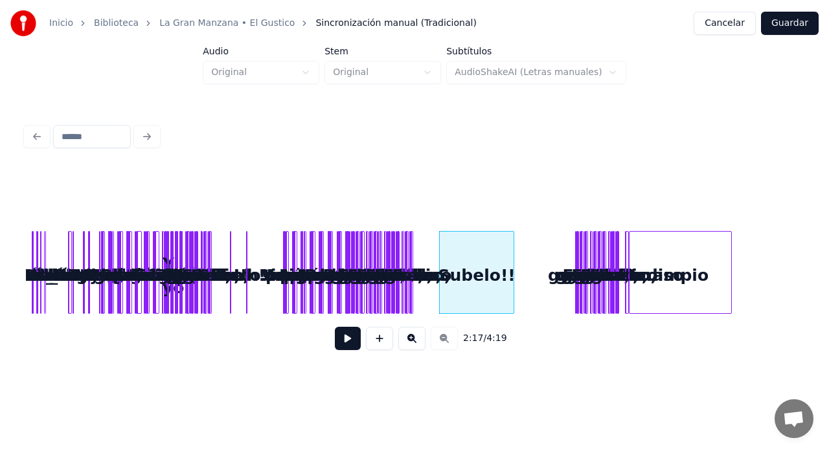
scroll to position [0, 0]
click at [416, 340] on button at bounding box center [411, 338] width 27 height 23
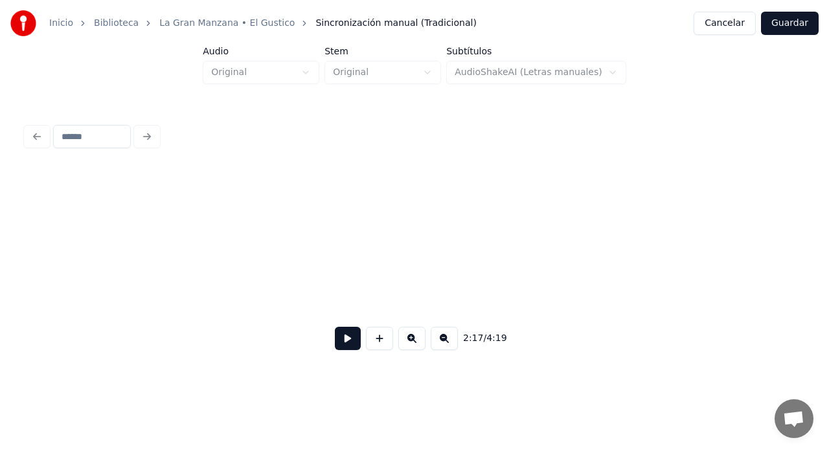
scroll to position [0, 4046]
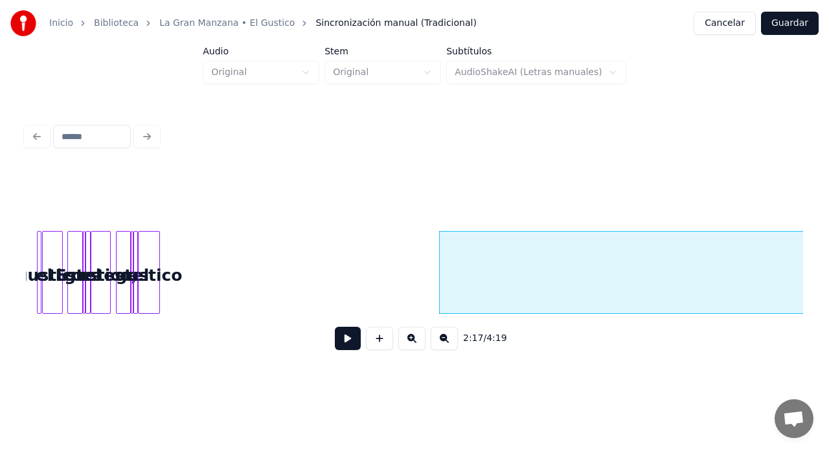
click at [444, 295] on div "Subelo!! el gustico. Este es el gustico, este es el gustico" at bounding box center [174, 272] width 8390 height 83
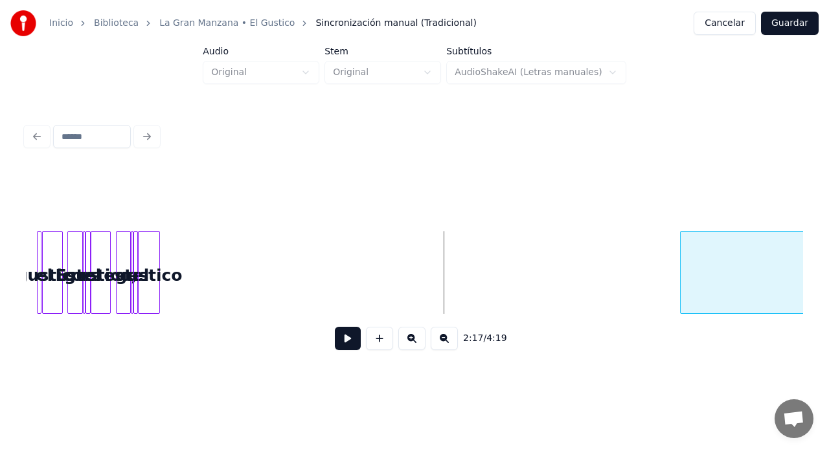
click at [684, 289] on div at bounding box center [683, 273] width 4 height 82
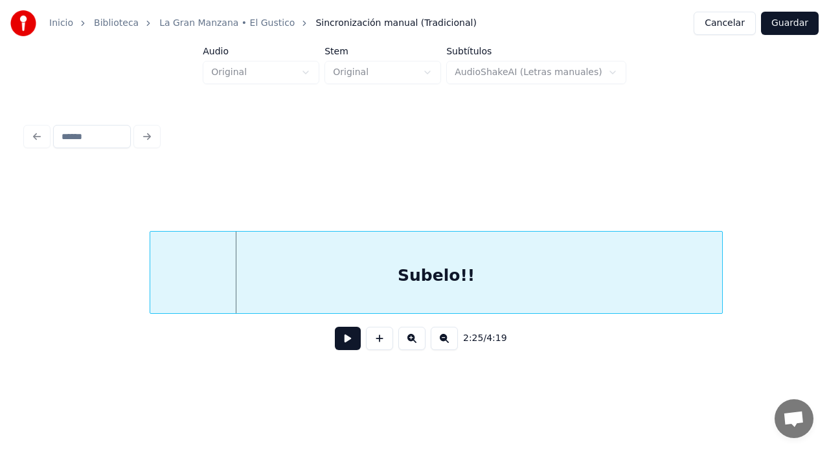
click at [628, 287] on div "Subelo!!" at bounding box center [436, 276] width 572 height 88
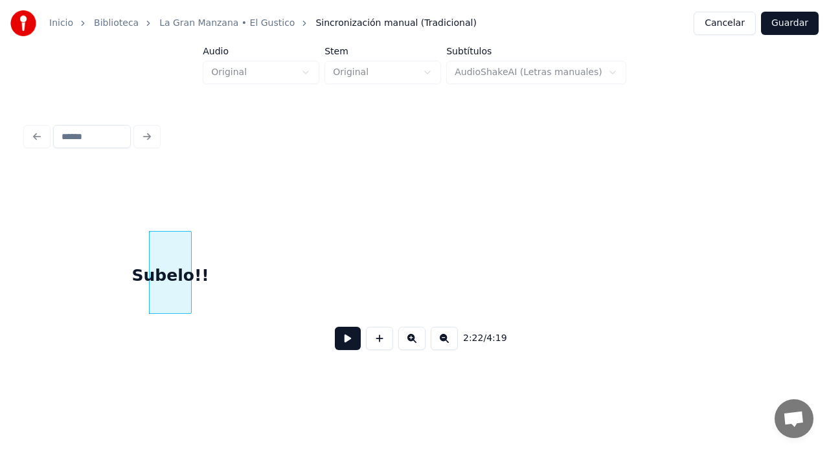
click at [190, 293] on div at bounding box center [189, 273] width 4 height 82
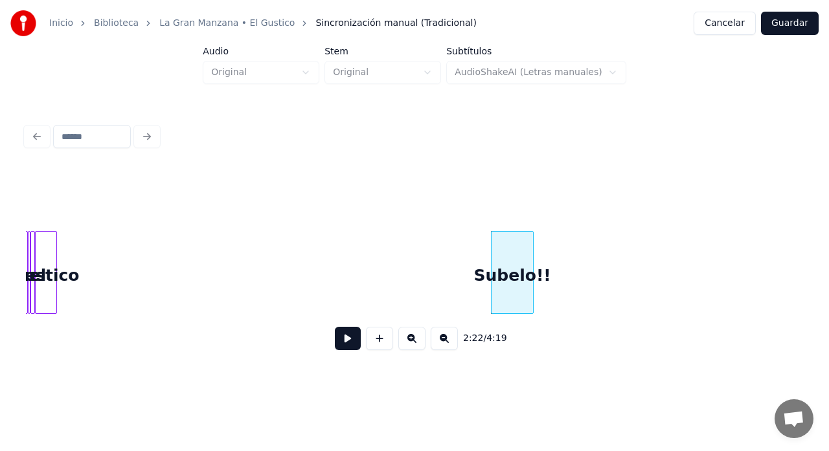
scroll to position [0, 4129]
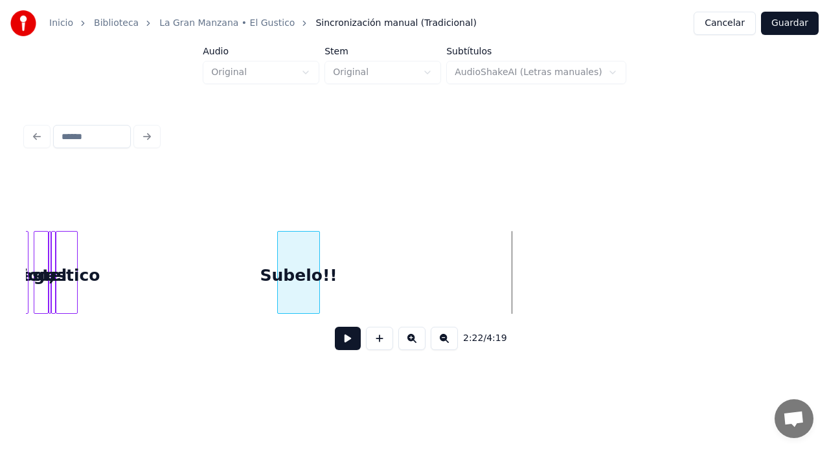
click at [301, 282] on div "Subelo!!" at bounding box center [298, 276] width 41 height 88
click at [304, 291] on div at bounding box center [304, 273] width 4 height 82
click at [258, 291] on div "Subelo!! gustico el este es gustico," at bounding box center [92, 272] width 8390 height 83
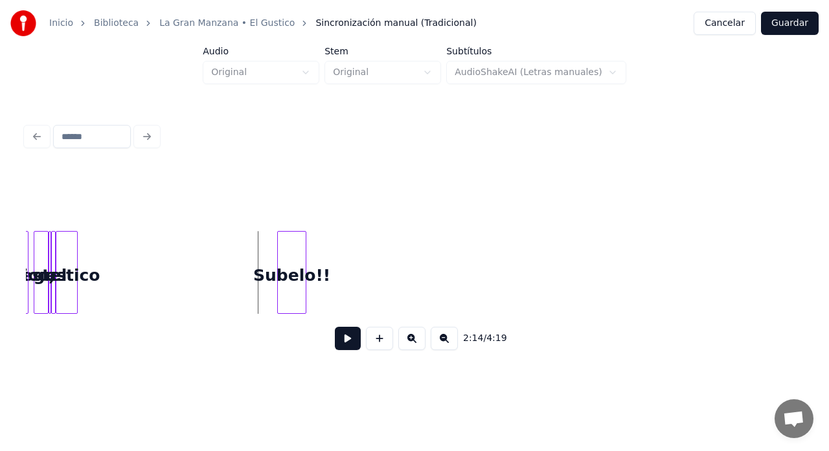
click at [345, 342] on button at bounding box center [348, 338] width 26 height 23
click at [349, 344] on button at bounding box center [348, 338] width 26 height 23
click at [413, 344] on button at bounding box center [411, 338] width 27 height 23
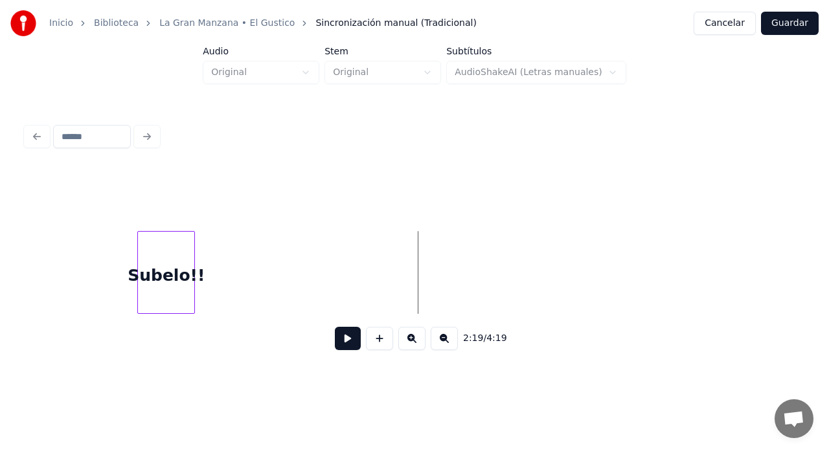
click at [413, 344] on button at bounding box center [411, 338] width 27 height 23
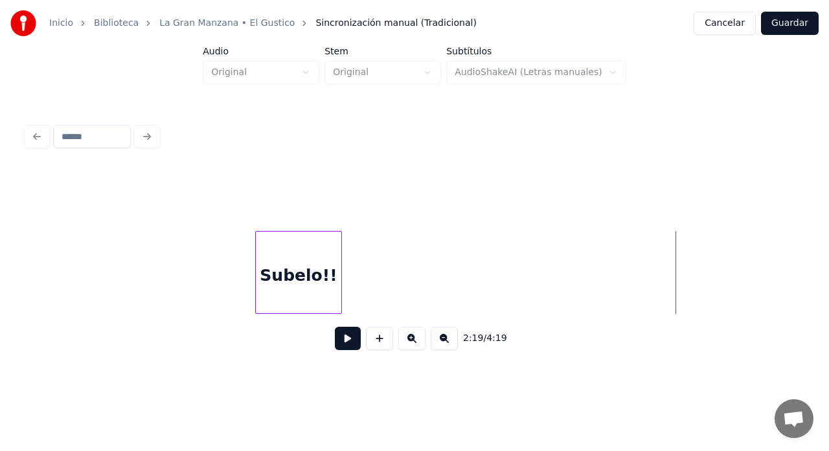
scroll to position [0, 12832]
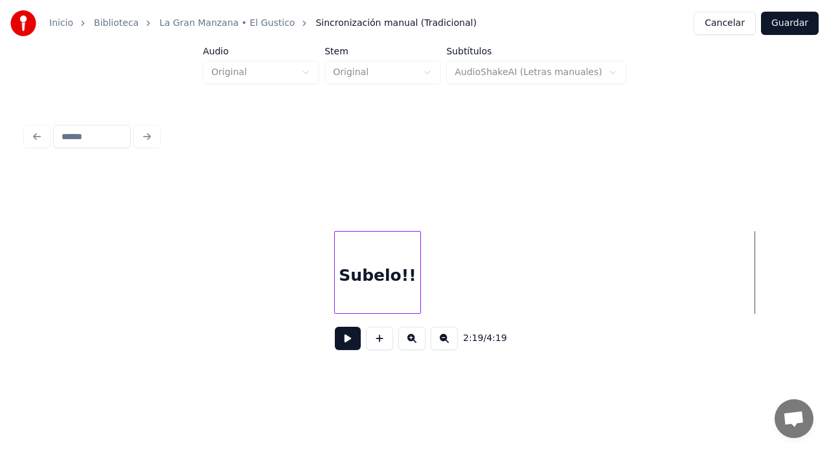
click at [410, 344] on button at bounding box center [411, 338] width 27 height 23
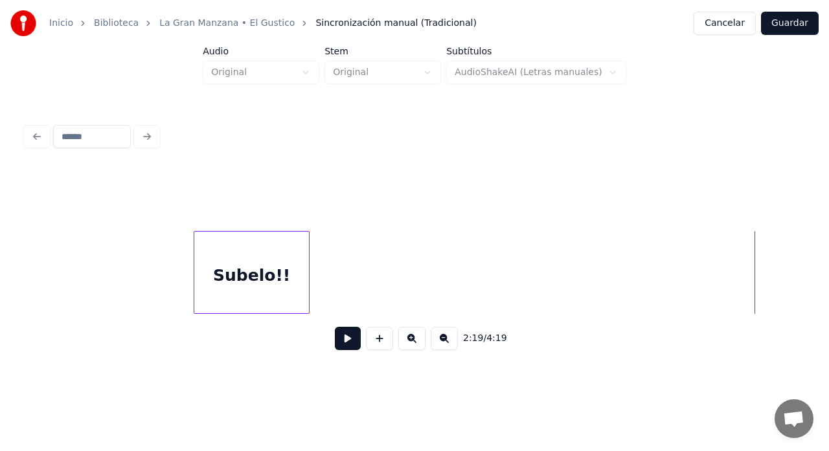
click at [210, 281] on div at bounding box center [212, 273] width 4 height 82
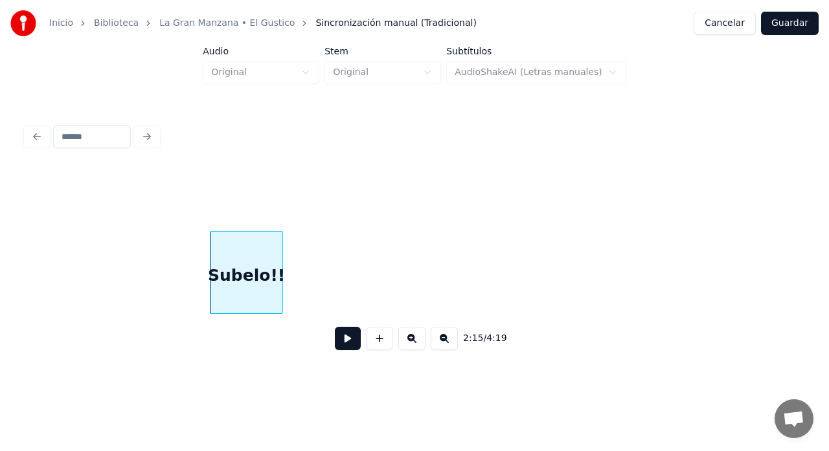
click at [281, 289] on div at bounding box center [280, 273] width 4 height 82
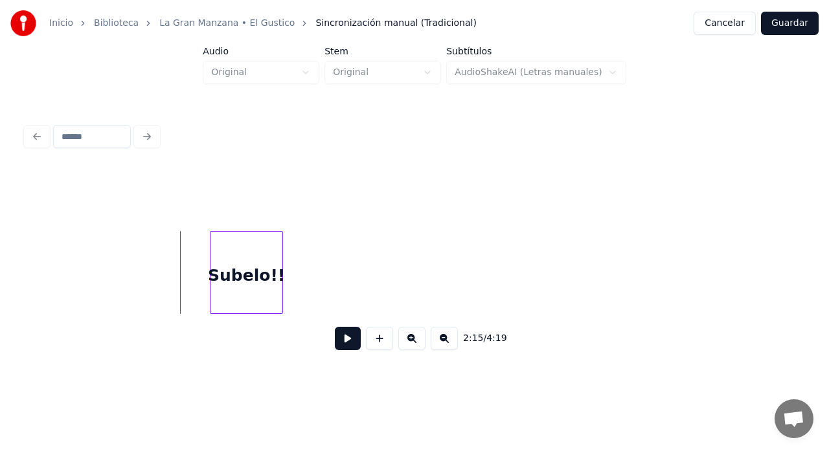
click at [352, 340] on button at bounding box center [348, 338] width 26 height 23
click at [264, 289] on div at bounding box center [264, 273] width 4 height 82
click at [352, 348] on button at bounding box center [348, 338] width 26 height 23
click at [354, 350] on button at bounding box center [348, 338] width 26 height 23
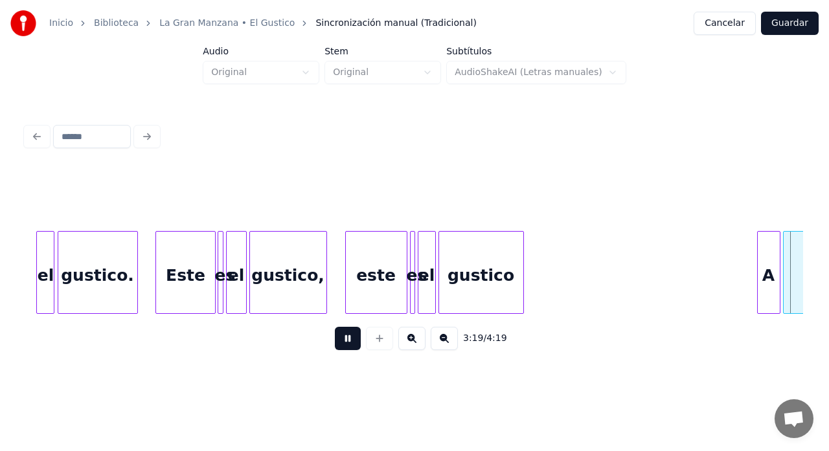
scroll to position [0, 25906]
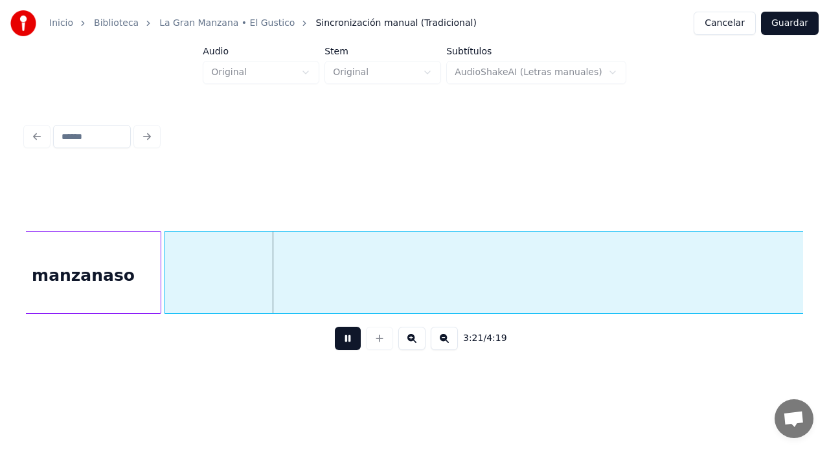
click at [344, 343] on button at bounding box center [348, 338] width 26 height 23
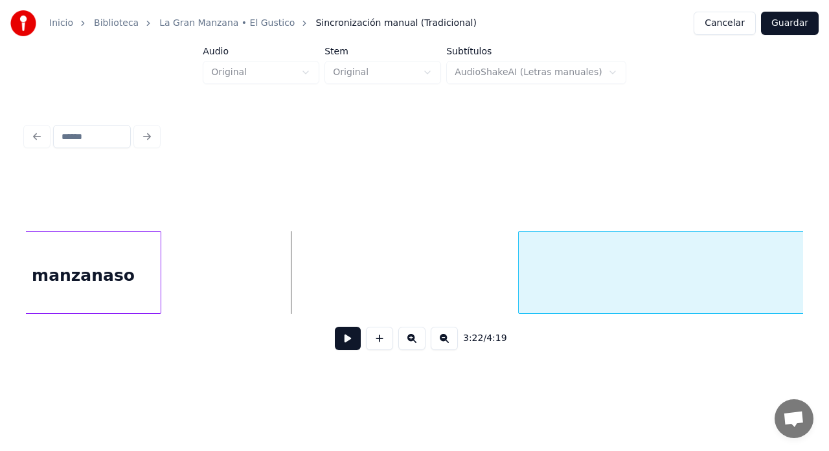
click at [521, 291] on div at bounding box center [521, 273] width 4 height 82
click at [445, 345] on button at bounding box center [444, 338] width 27 height 23
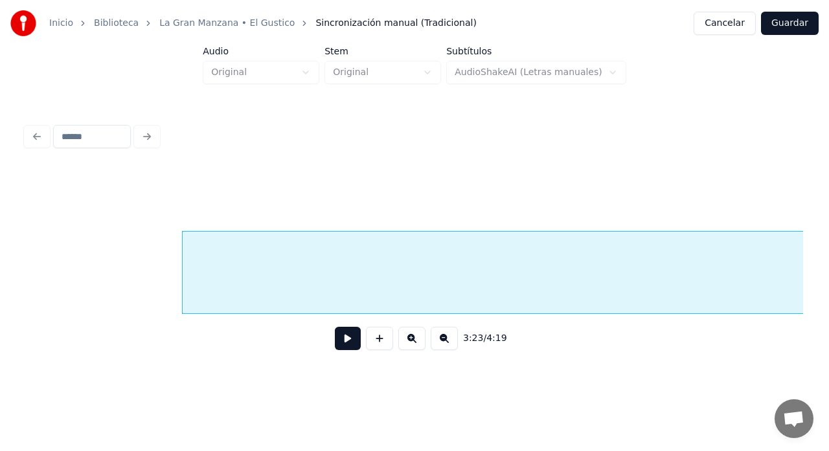
scroll to position [0, 19669]
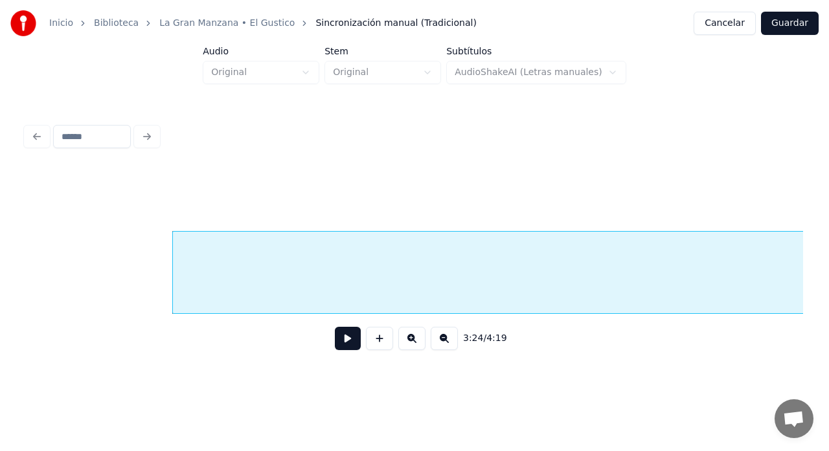
scroll to position [0, 19692]
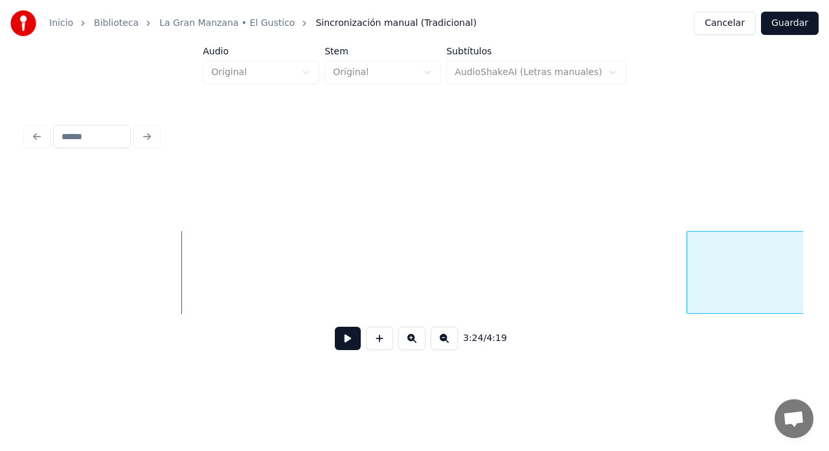
click at [688, 286] on div at bounding box center [689, 273] width 4 height 82
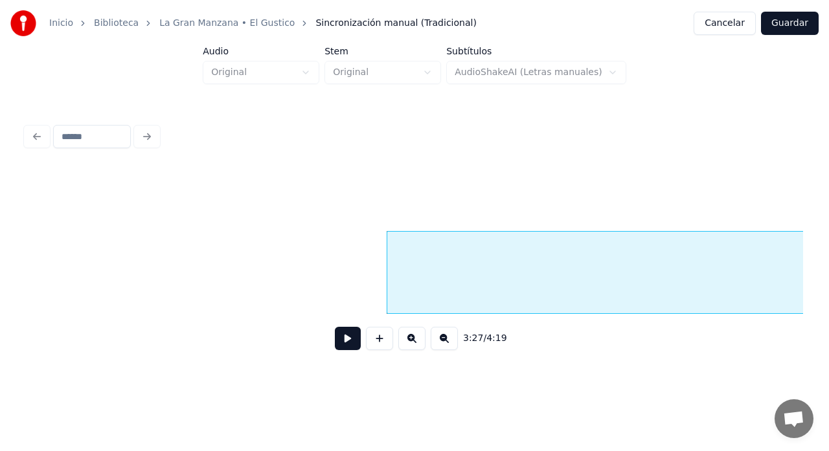
scroll to position [0, 19785]
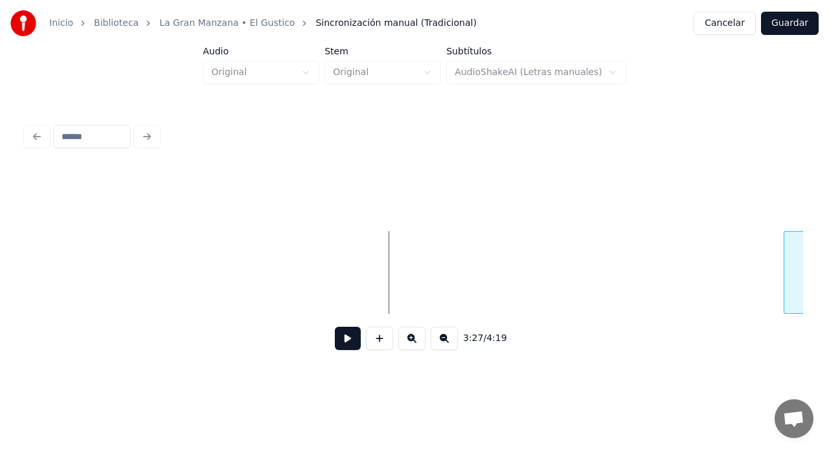
click at [784, 275] on div at bounding box center [786, 273] width 4 height 82
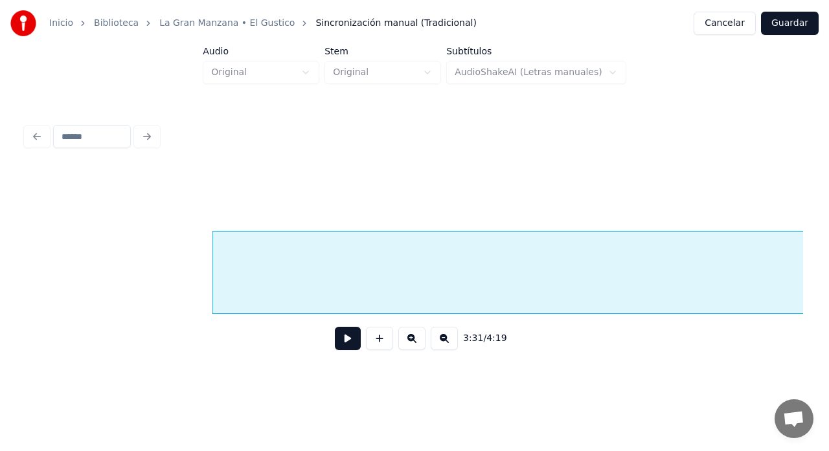
scroll to position [0, 20397]
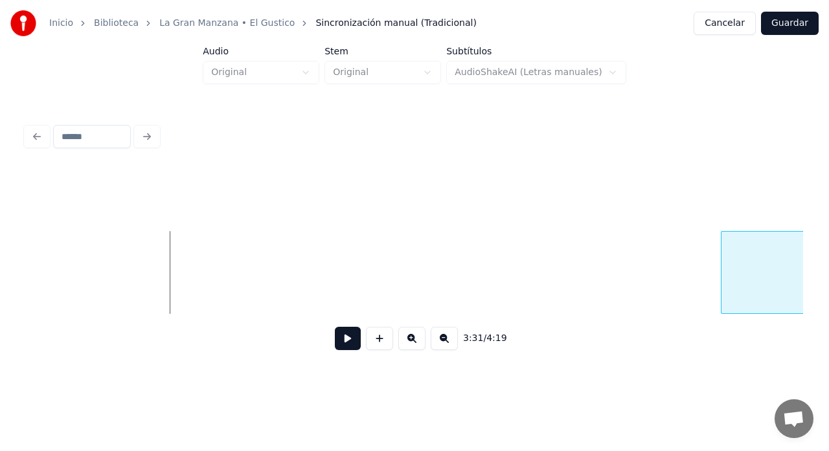
click at [723, 289] on div at bounding box center [723, 273] width 4 height 82
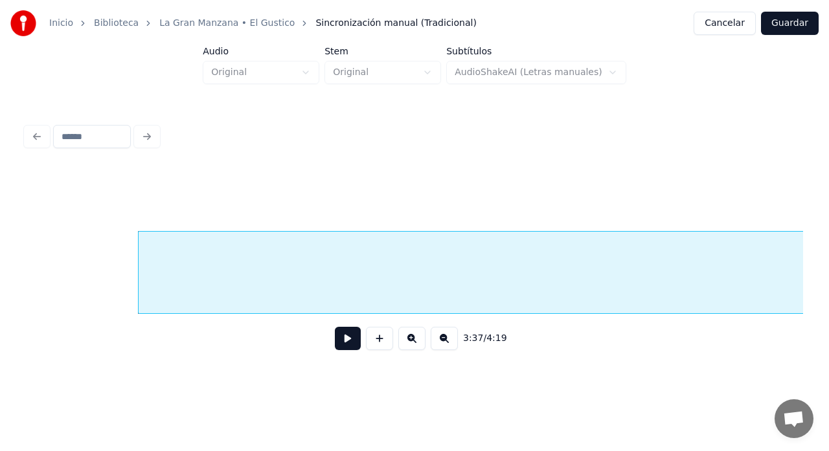
scroll to position [0, 21002]
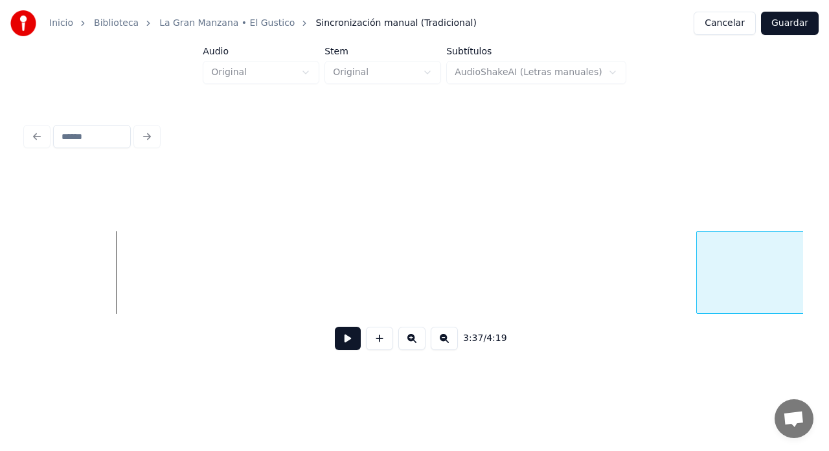
click at [699, 288] on div at bounding box center [699, 273] width 4 height 82
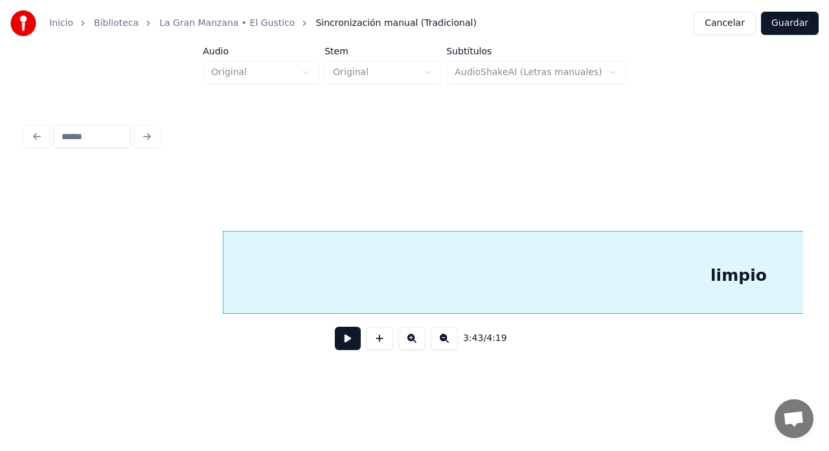
scroll to position [0, 21433]
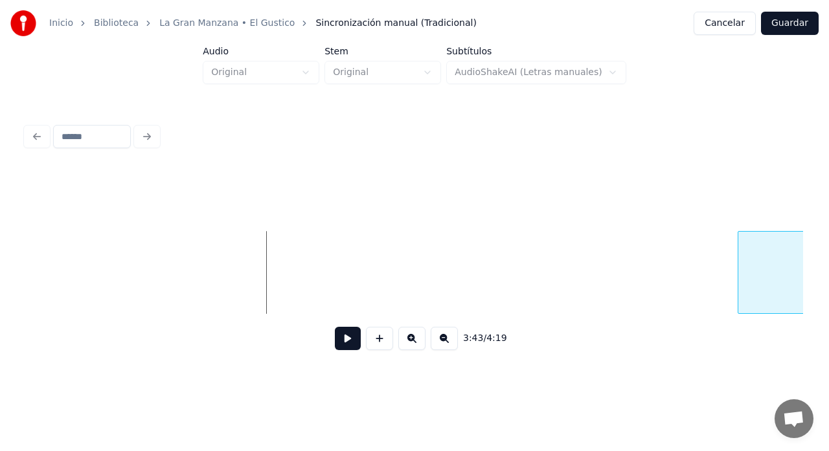
click at [738, 294] on div at bounding box center [740, 273] width 4 height 82
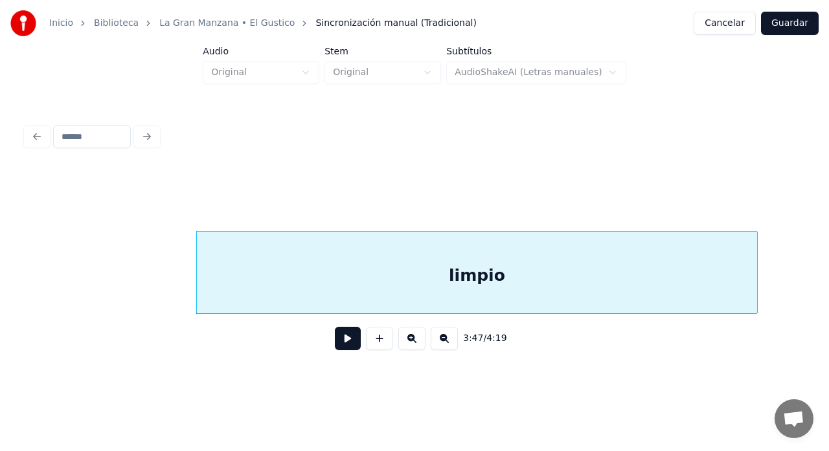
scroll to position [0, 22016]
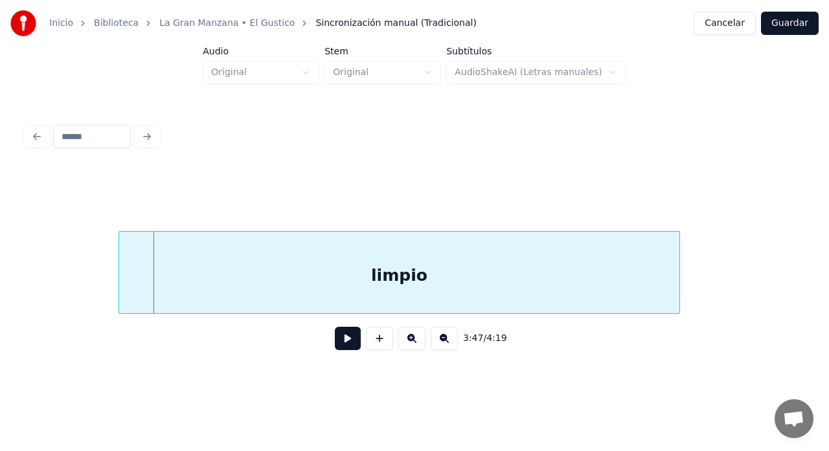
click at [674, 286] on div "limpio" at bounding box center [399, 276] width 560 height 88
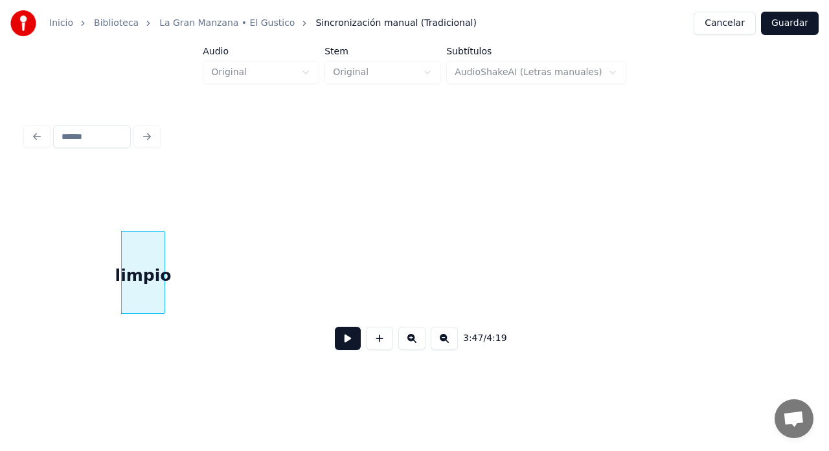
click at [164, 300] on div at bounding box center [163, 273] width 4 height 82
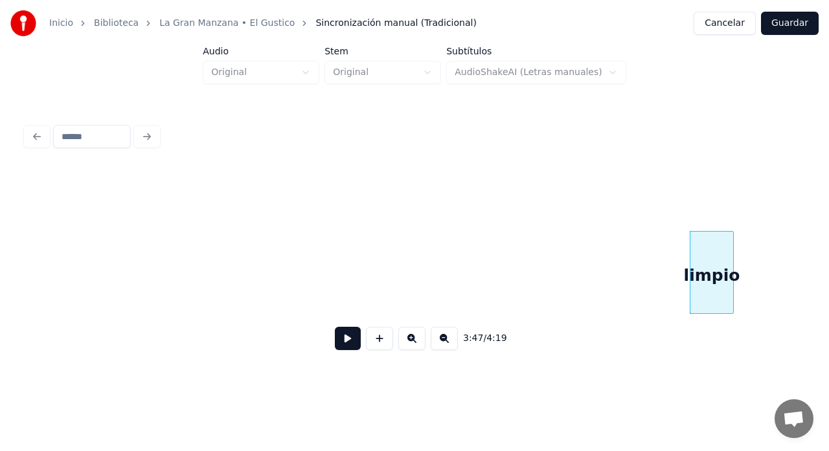
scroll to position [0, 21446]
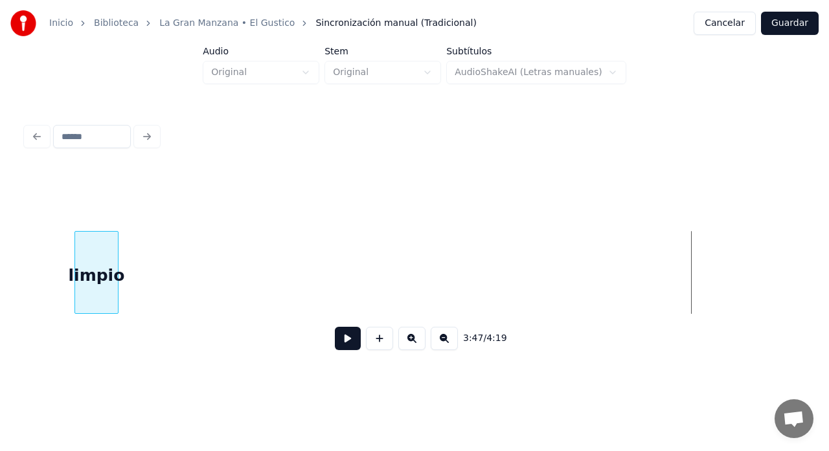
click at [96, 304] on div "limpio" at bounding box center [96, 276] width 43 height 88
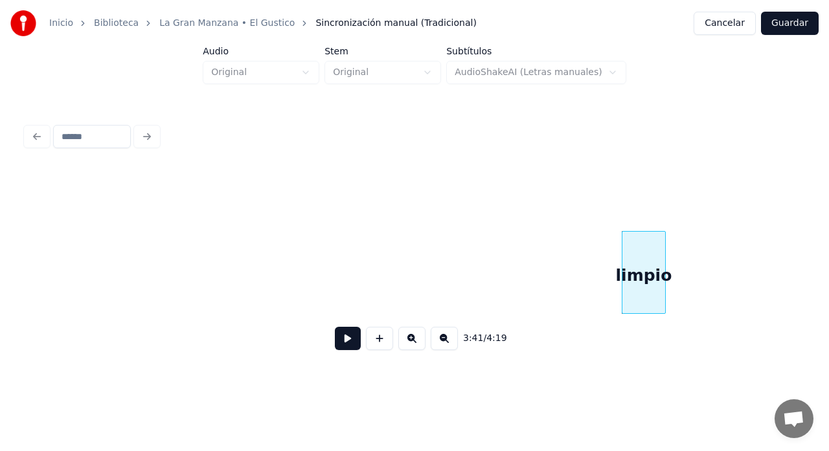
scroll to position [0, 20876]
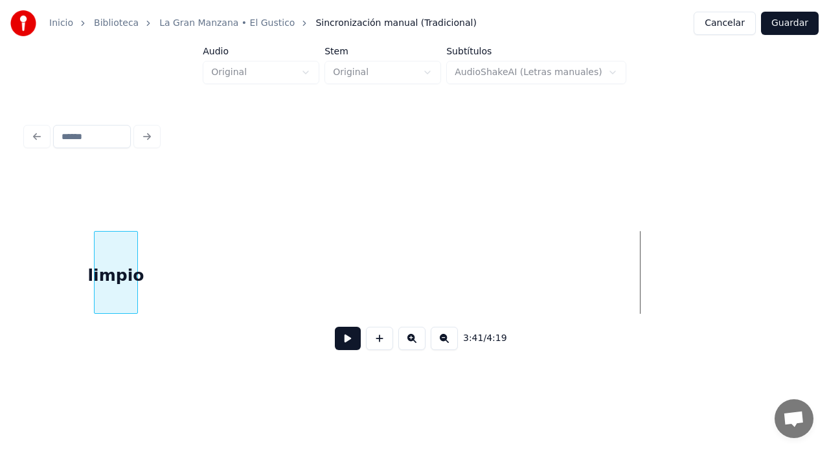
click at [128, 305] on div "limpio" at bounding box center [116, 276] width 43 height 88
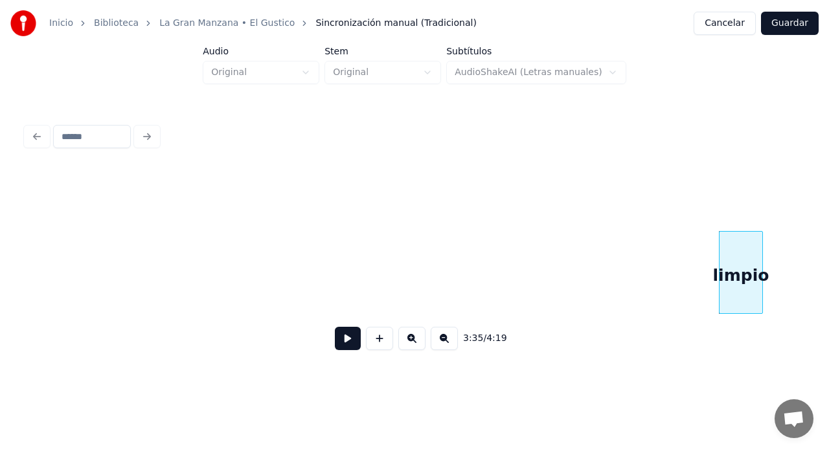
scroll to position [0, 20228]
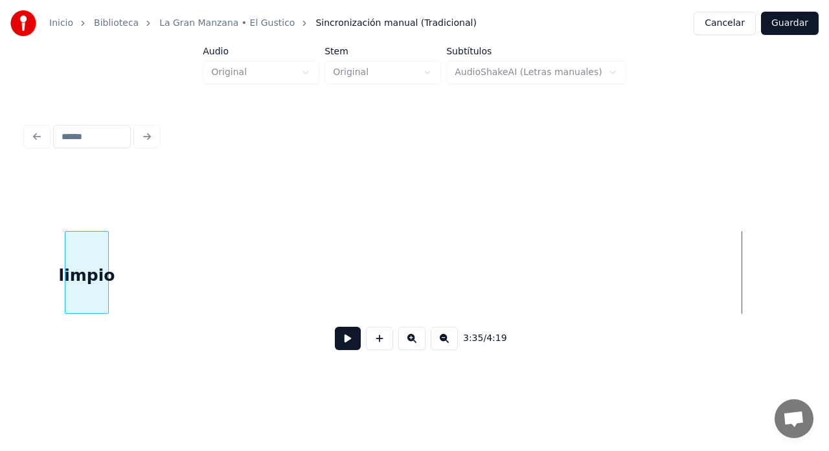
click at [82, 297] on div "limpio" at bounding box center [86, 276] width 43 height 88
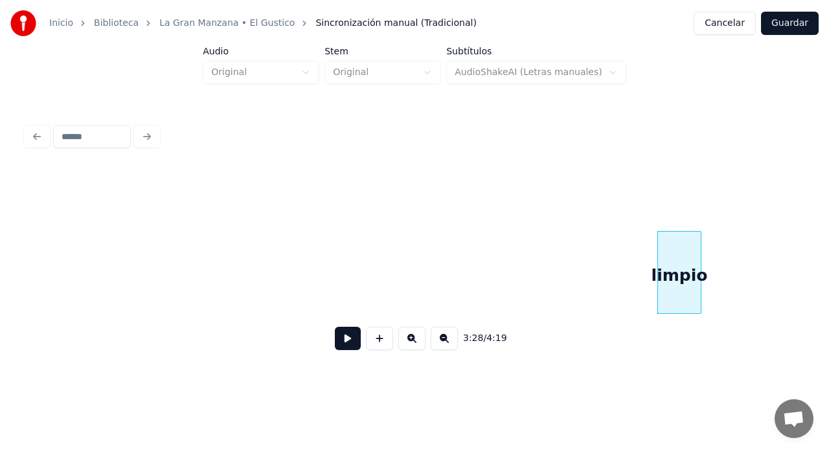
scroll to position [0, 19633]
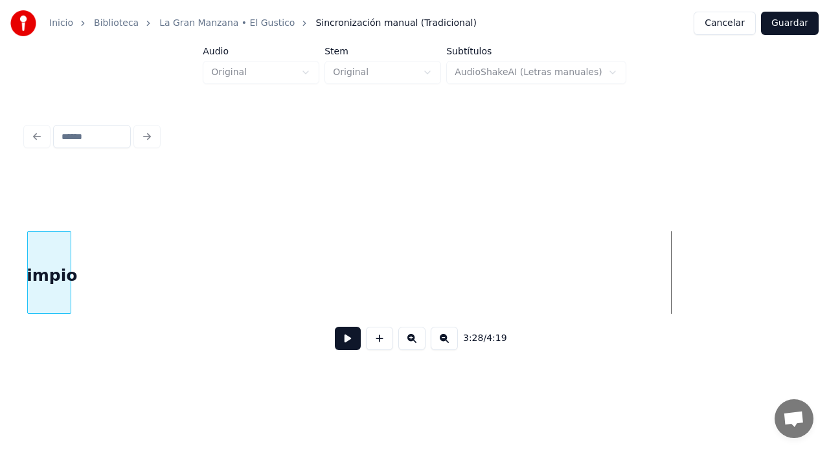
click at [46, 305] on div "limpio" at bounding box center [49, 276] width 43 height 88
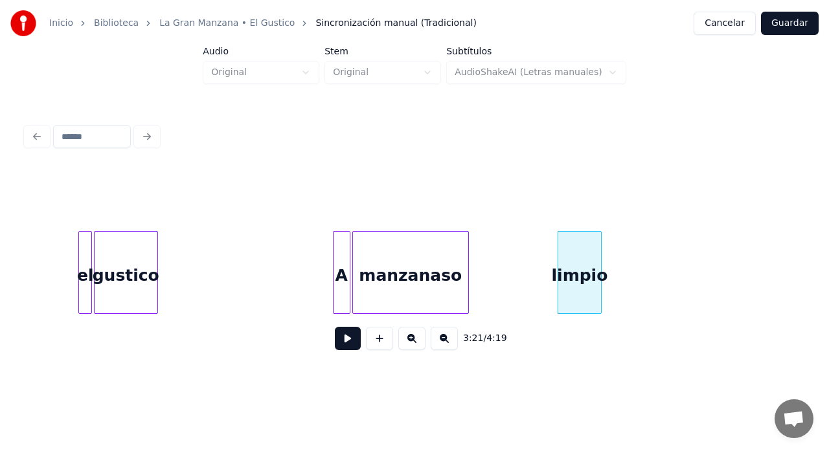
scroll to position [0, 19076]
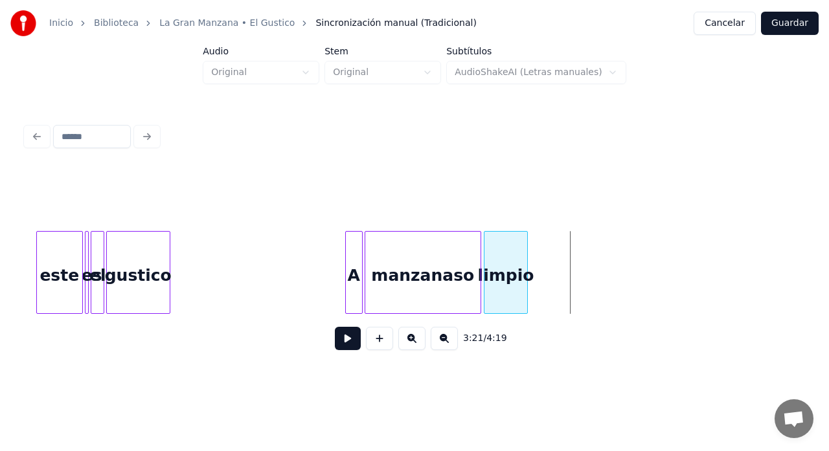
click at [509, 278] on div "limpio" at bounding box center [505, 276] width 43 height 88
click at [348, 350] on button at bounding box center [348, 338] width 26 height 23
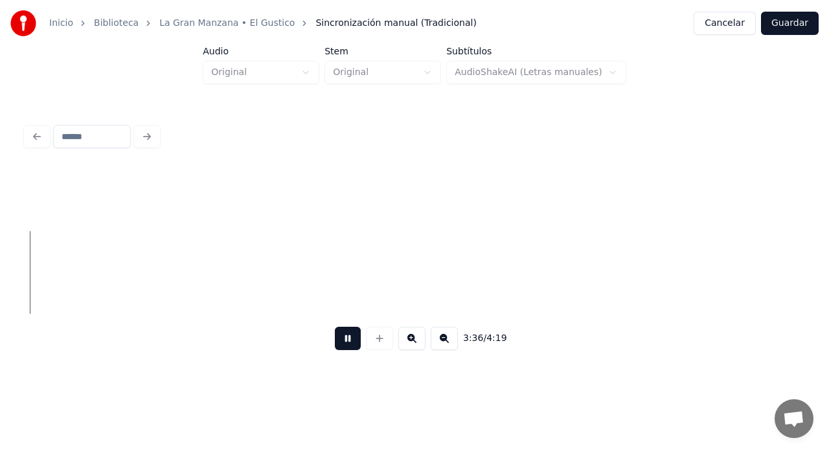
scroll to position [0, 21026]
click at [341, 347] on button at bounding box center [348, 338] width 26 height 23
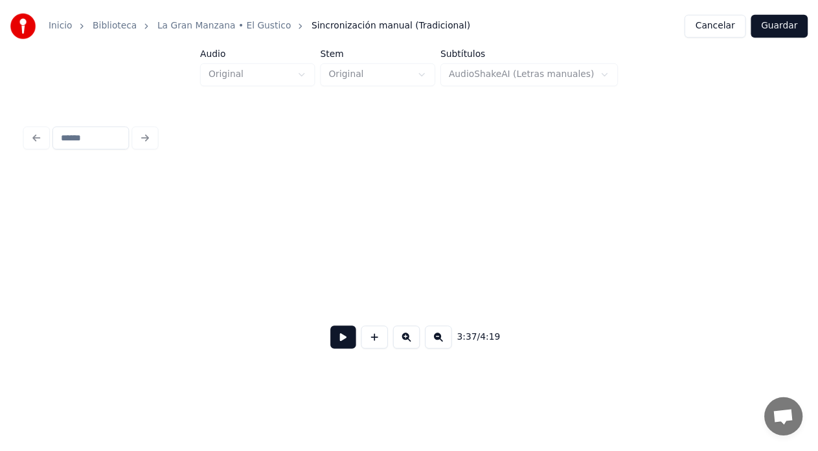
scroll to position [0, 24390]
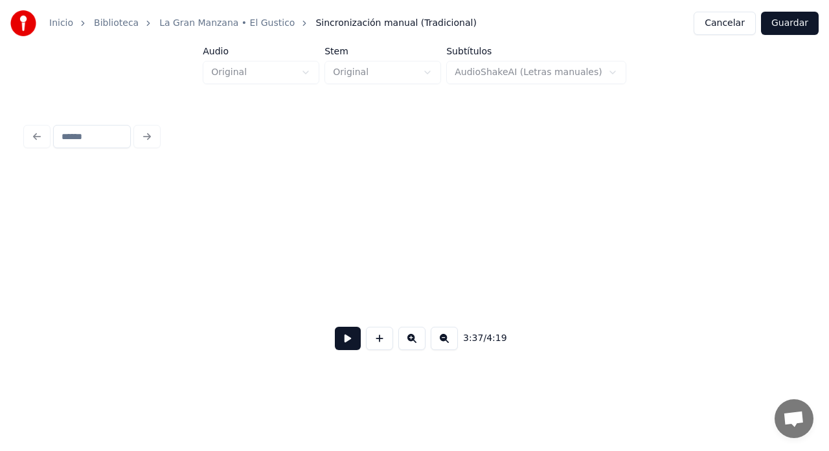
click at [795, 23] on button "Guardar" at bounding box center [790, 23] width 58 height 23
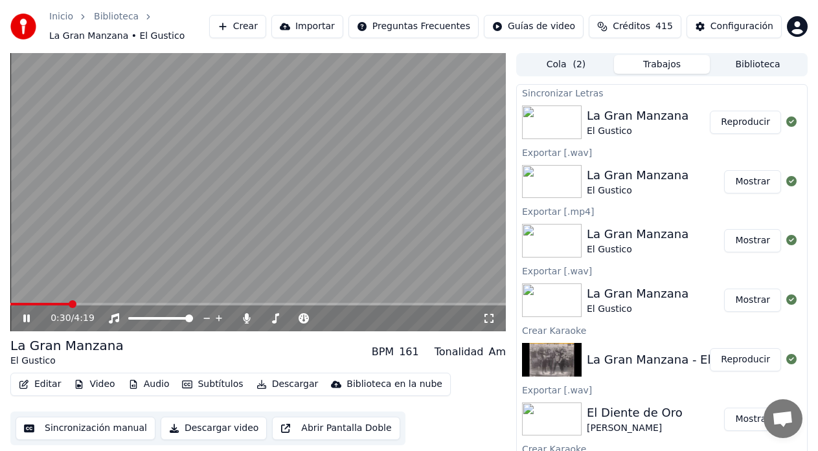
click at [736, 123] on button "Reproducir" at bounding box center [745, 122] width 71 height 23
click at [25, 321] on icon at bounding box center [26, 319] width 6 height 8
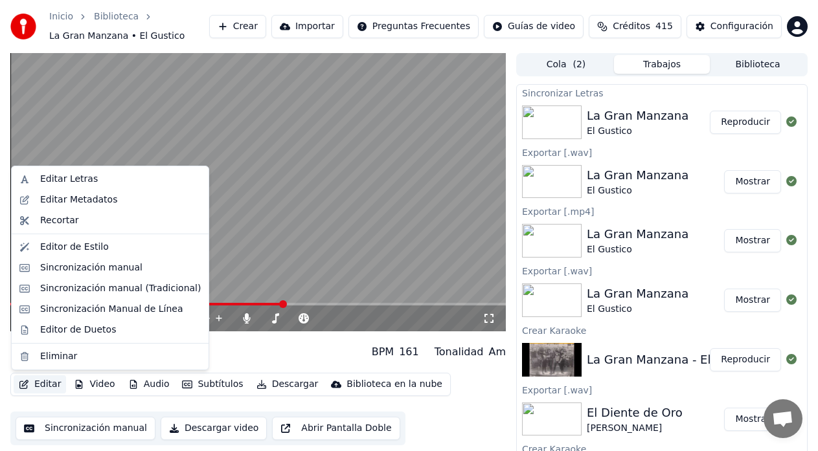
click at [43, 387] on button "Editar" at bounding box center [40, 385] width 52 height 18
click at [90, 324] on div "Editor de Duetos" at bounding box center [78, 330] width 76 height 13
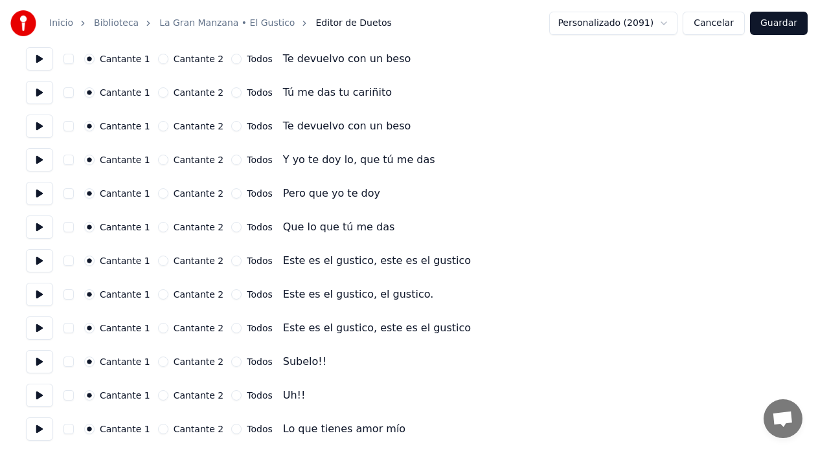
scroll to position [518, 0]
click at [34, 261] on button at bounding box center [39, 260] width 27 height 23
click at [231, 261] on button "Todos" at bounding box center [236, 260] width 10 height 10
click at [231, 295] on button "Todos" at bounding box center [236, 294] width 10 height 10
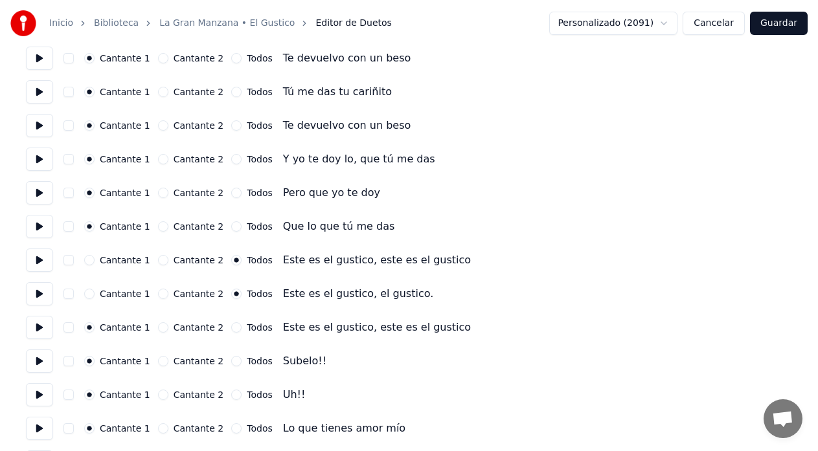
click at [231, 324] on button "Todos" at bounding box center [236, 328] width 10 height 10
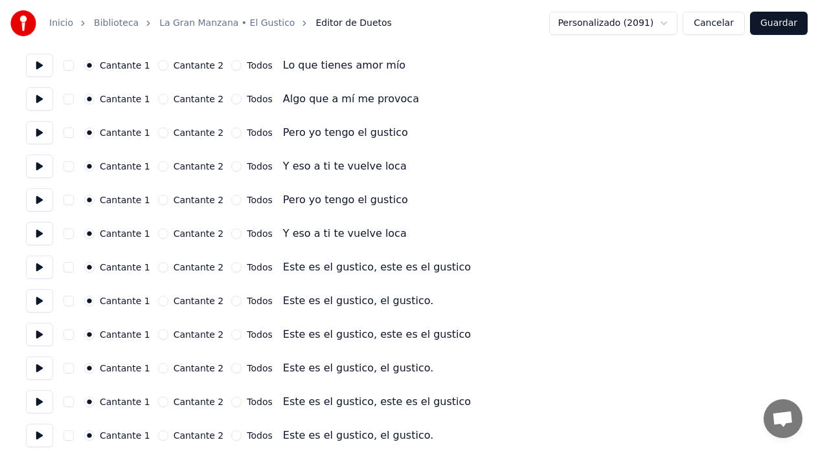
scroll to position [971, 0]
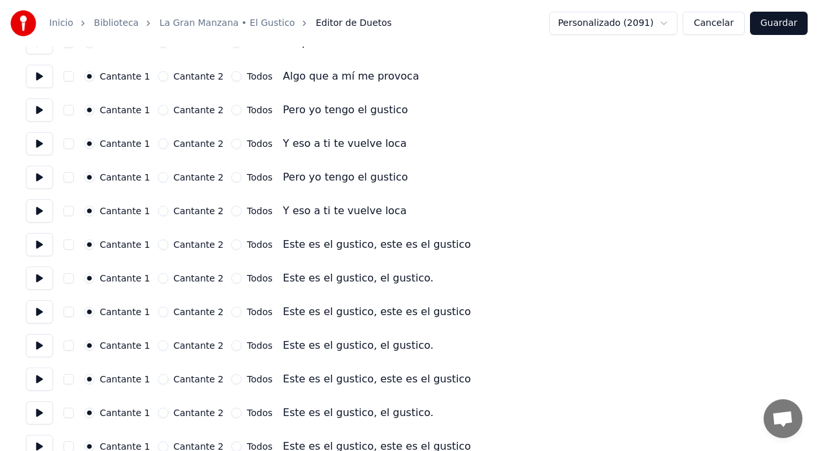
click at [34, 248] on button at bounding box center [39, 244] width 27 height 23
click at [29, 249] on button at bounding box center [39, 244] width 27 height 23
click at [231, 245] on button "Todos" at bounding box center [236, 245] width 10 height 10
click at [231, 279] on button "Todos" at bounding box center [236, 278] width 10 height 10
click at [231, 312] on button "Todos" at bounding box center [236, 312] width 10 height 10
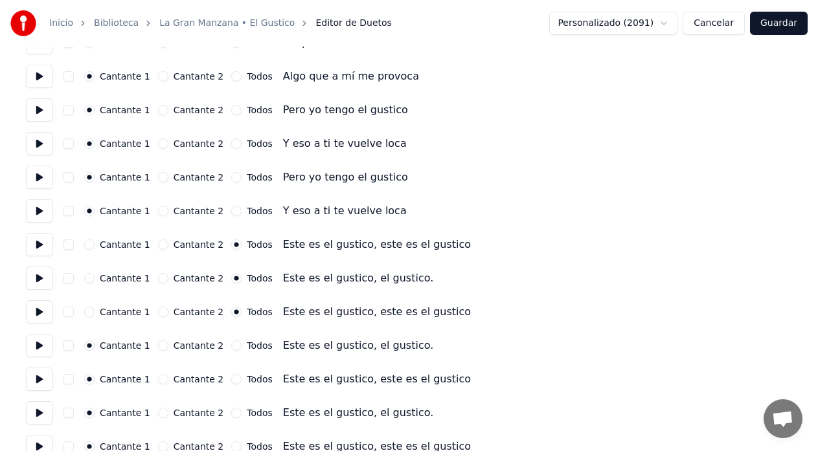
click at [231, 346] on button "Todos" at bounding box center [236, 346] width 10 height 10
click at [231, 381] on button "Todos" at bounding box center [236, 379] width 10 height 10
click at [231, 416] on button "Todos" at bounding box center [236, 413] width 10 height 10
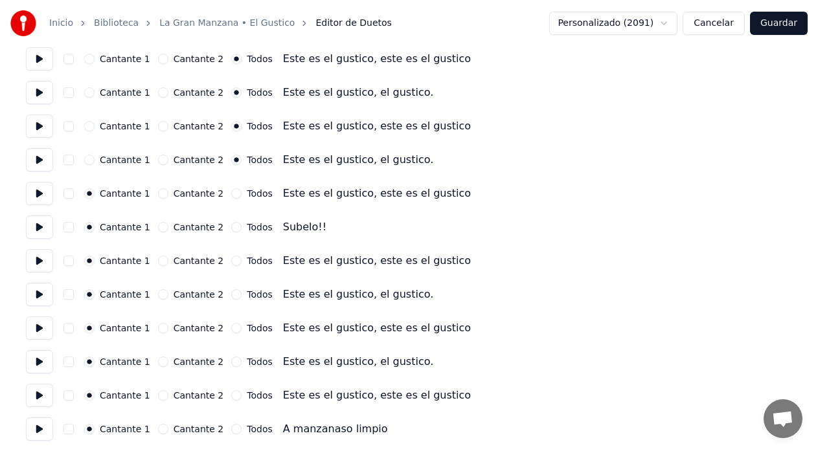
scroll to position [1227, 0]
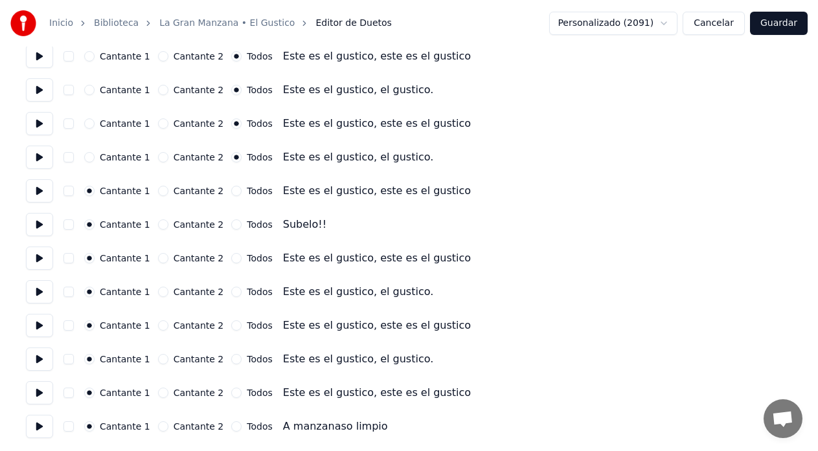
click at [231, 191] on button "Todos" at bounding box center [236, 191] width 10 height 10
click at [231, 258] on button "Todos" at bounding box center [236, 258] width 10 height 10
click at [231, 292] on button "Todos" at bounding box center [236, 292] width 10 height 10
drag, startPoint x: 225, startPoint y: 323, endPoint x: 223, endPoint y: 330, distance: 6.6
click at [231, 325] on button "Todos" at bounding box center [236, 326] width 10 height 10
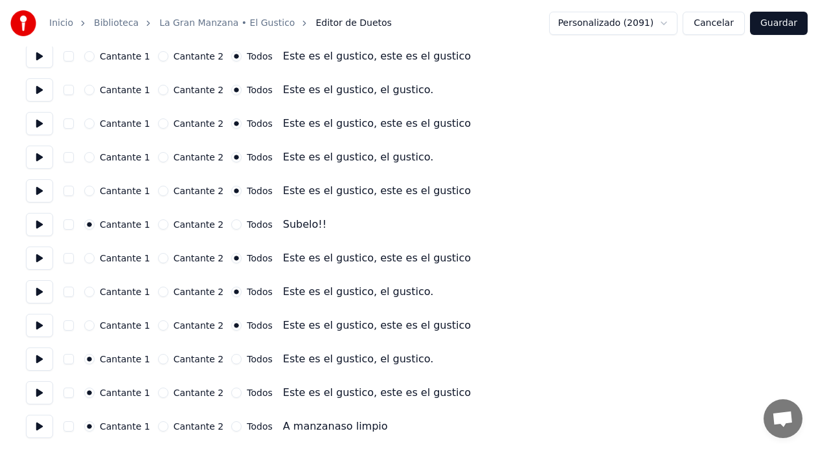
click at [231, 359] on button "Todos" at bounding box center [236, 359] width 10 height 10
click at [231, 394] on button "Todos" at bounding box center [236, 393] width 10 height 10
click at [771, 28] on button "Guardar" at bounding box center [779, 23] width 58 height 23
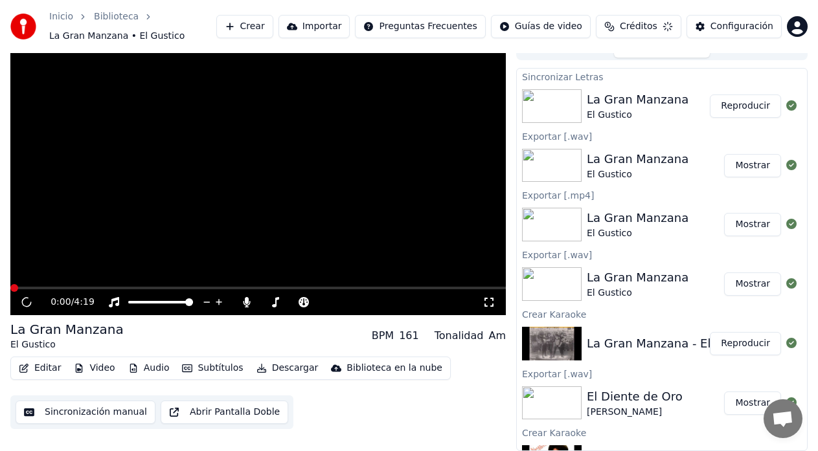
scroll to position [16, 0]
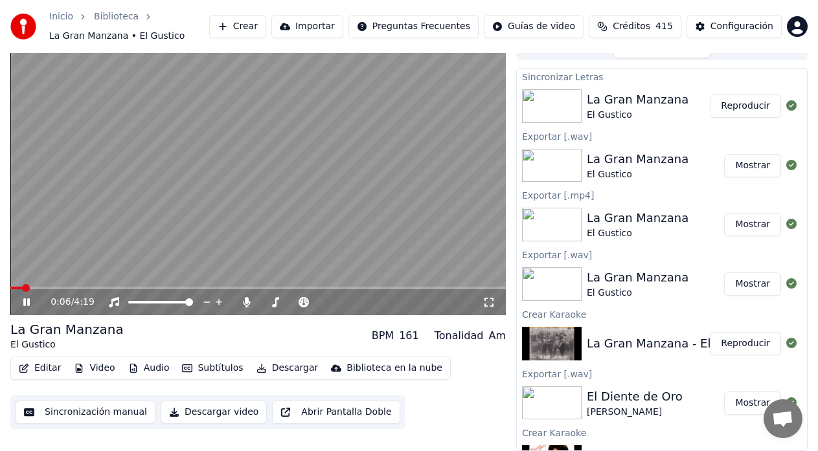
click at [743, 98] on button "Reproducir" at bounding box center [745, 106] width 71 height 23
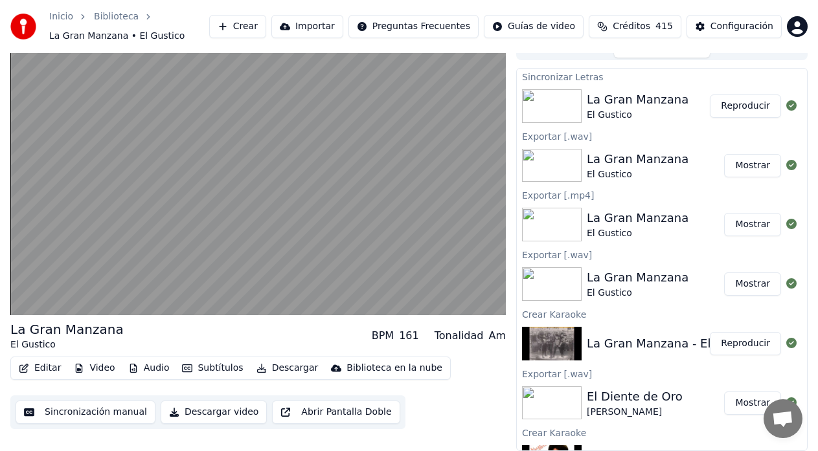
click at [275, 366] on button "Descargar" at bounding box center [287, 368] width 73 height 18
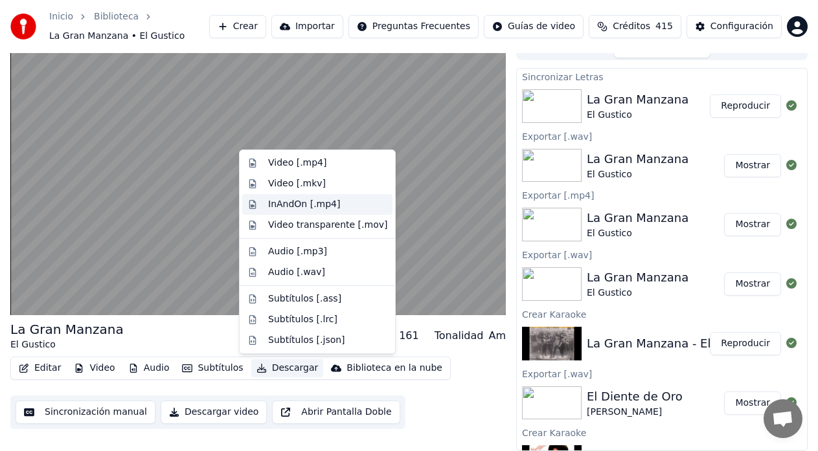
click at [283, 206] on div "InAndOn [.mp4]" at bounding box center [304, 204] width 73 height 13
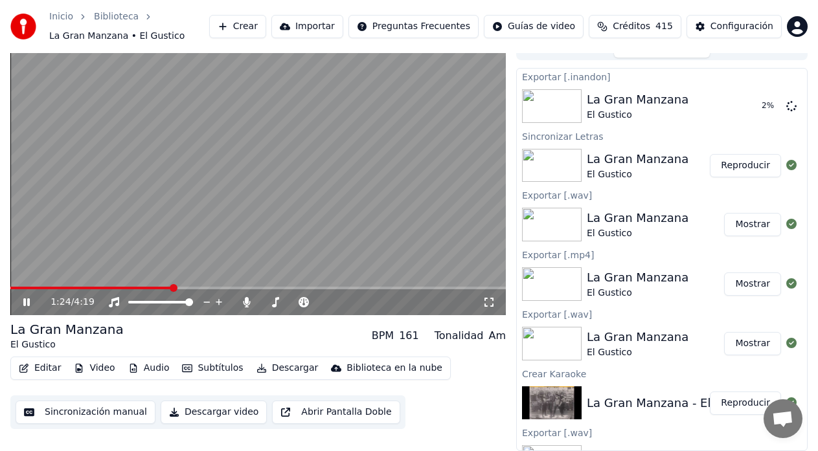
click at [27, 302] on icon at bounding box center [36, 302] width 30 height 10
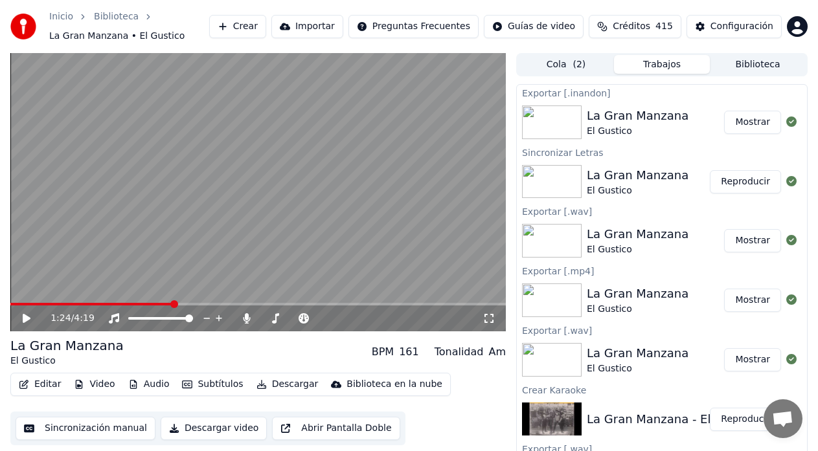
click at [738, 123] on button "Mostrar" at bounding box center [752, 122] width 57 height 23
click at [474, 375] on div "Editar Video Audio Subtítulos Descargar Biblioteca en la nube Sincronización ma…" at bounding box center [257, 409] width 495 height 73
